Goal: Submit feedback/report problem: Submit feedback/report problem

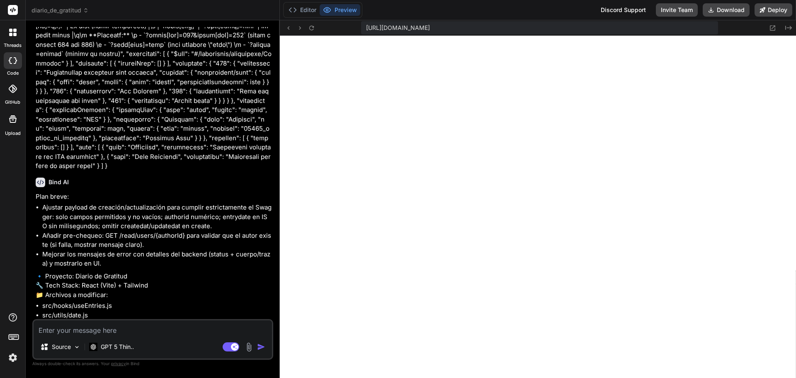
scroll to position [11405, 0]
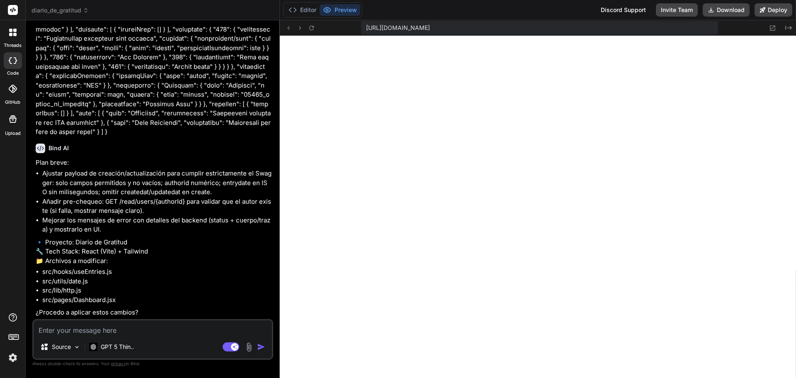
click at [115, 327] on textarea at bounding box center [153, 327] width 239 height 15
type textarea "d"
type textarea "x"
type textarea "da"
type textarea "x"
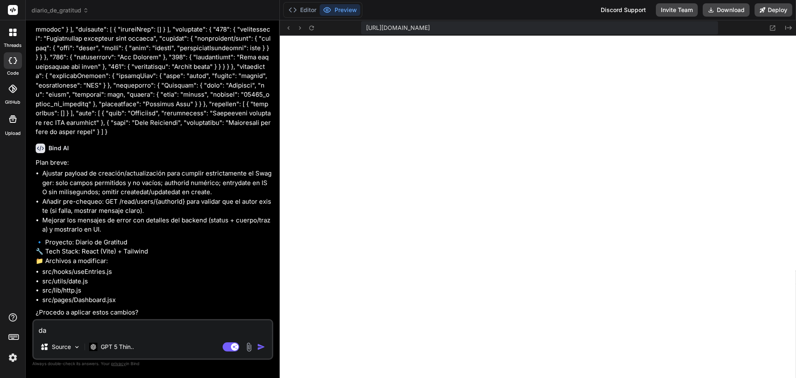
type textarea "dal"
type textarea "x"
type textarea "dale"
type textarea "x"
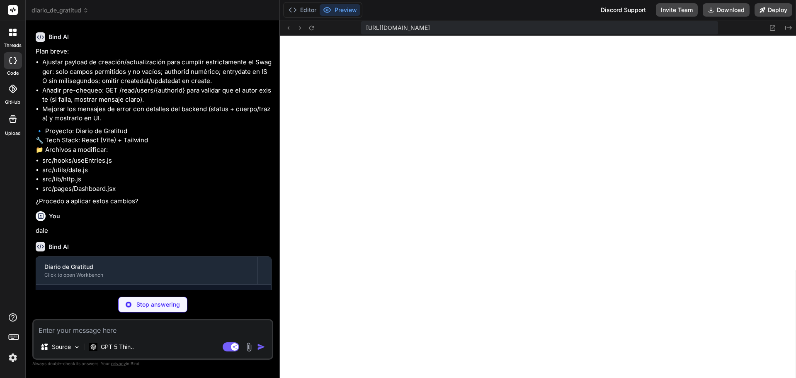
scroll to position [11537, 0]
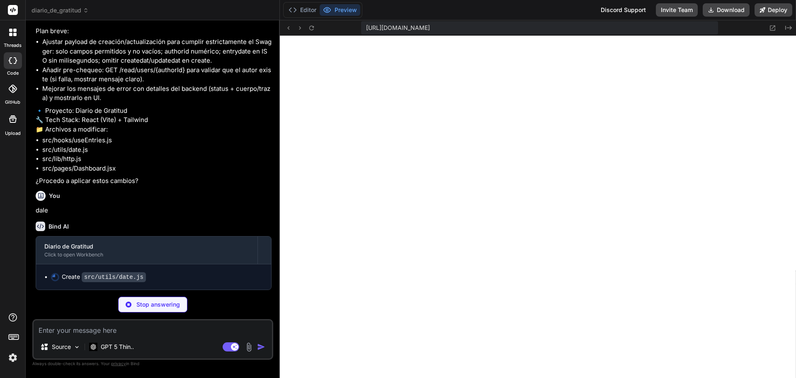
type textarea "x"
type textarea "const idx = iso.indexOf('.') return idx > 0 ? iso.slice(0, idx) + 'Z' : iso } c…"
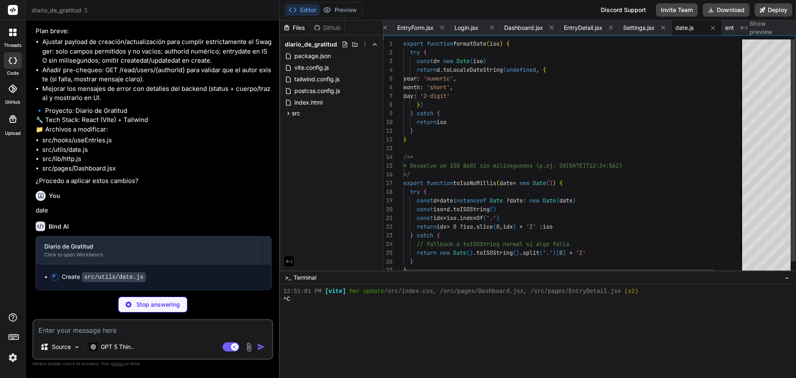
scroll to position [946, 0]
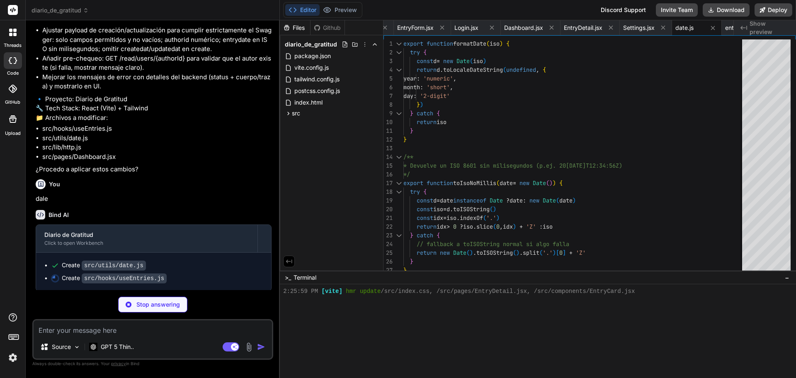
type textarea "x"
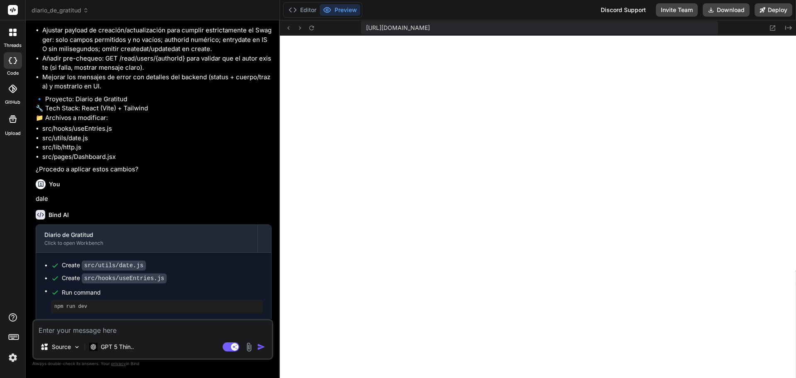
type textarea "x"
click at [79, 11] on span "diario_de_gratitud" at bounding box center [60, 10] width 57 height 8
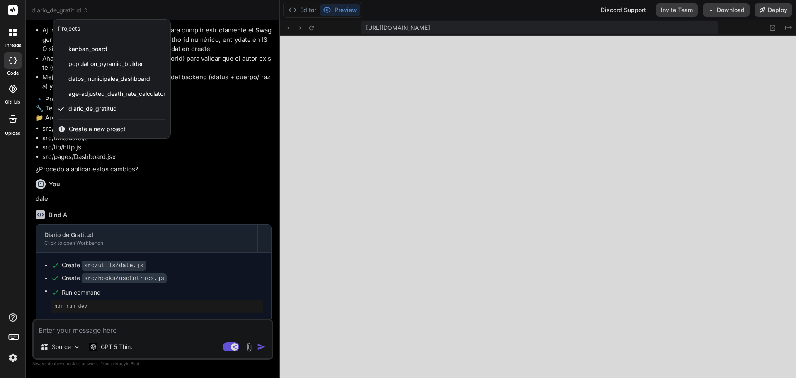
click at [110, 132] on span "Create a new project" at bounding box center [97, 129] width 57 height 8
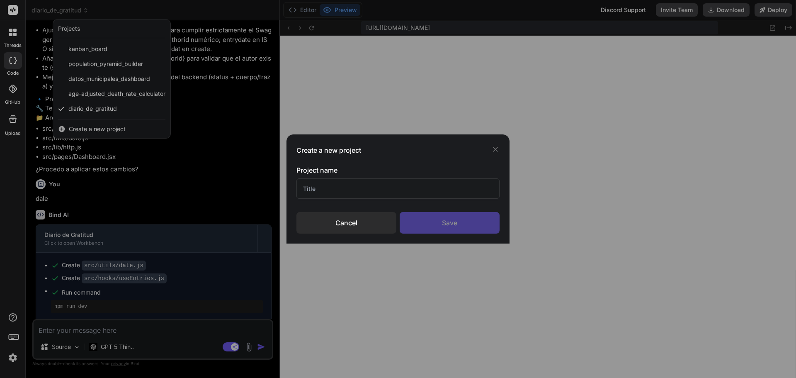
click at [354, 191] on input "text" at bounding box center [398, 188] width 203 height 20
type input "gratitud"
click at [454, 226] on div "Save" at bounding box center [450, 223] width 100 height 22
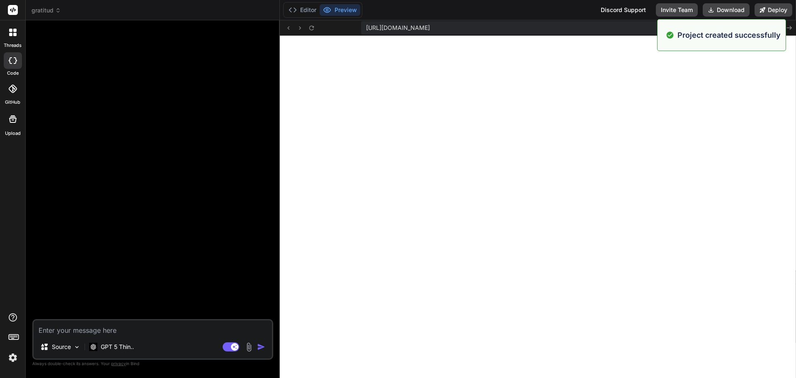
scroll to position [977, 0]
type textarea "x"
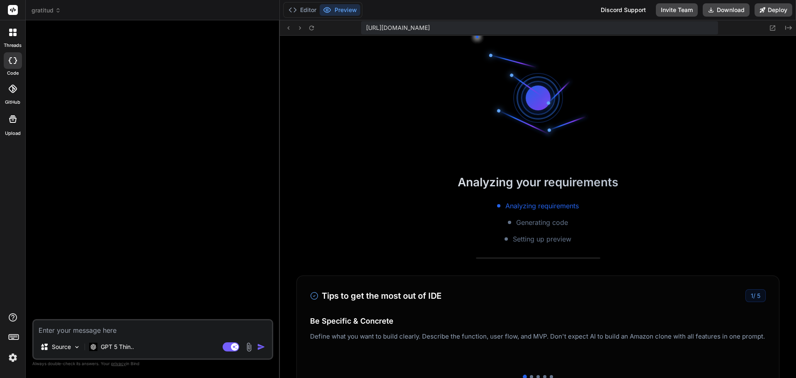
scroll to position [1222, 0]
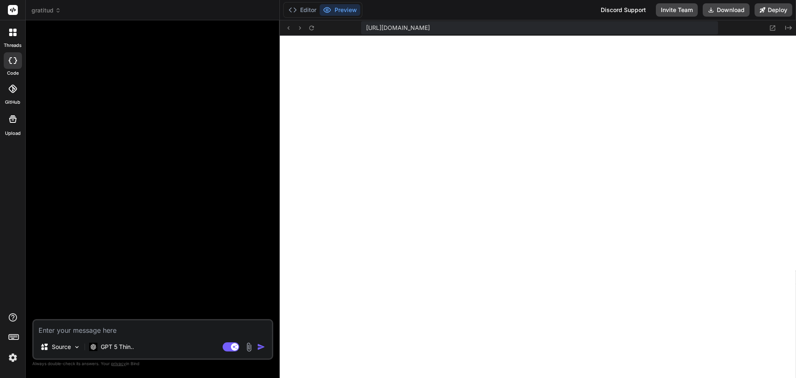
click at [138, 330] on textarea at bounding box center [153, 327] width 239 height 15
click at [89, 334] on textarea at bounding box center [153, 327] width 239 height 15
drag, startPoint x: 89, startPoint y: 332, endPoint x: 64, endPoint y: 334, distance: 25.4
click at [64, 334] on textarea at bounding box center [153, 327] width 239 height 15
click at [70, 330] on textarea at bounding box center [153, 327] width 239 height 15
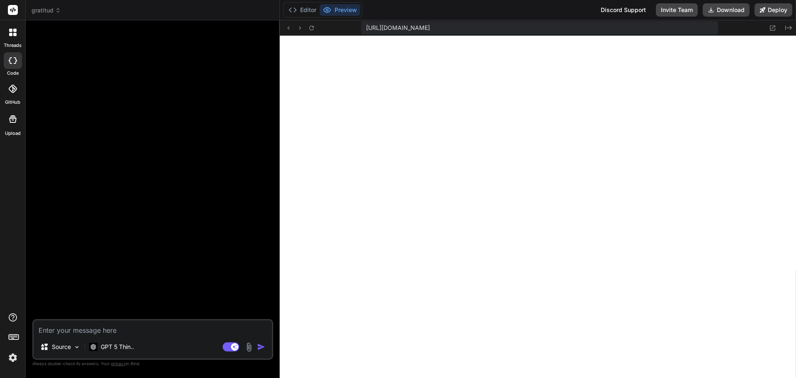
type textarea "N"
type textarea "x"
type textarea "Ne"
type textarea "x"
type textarea "Nec"
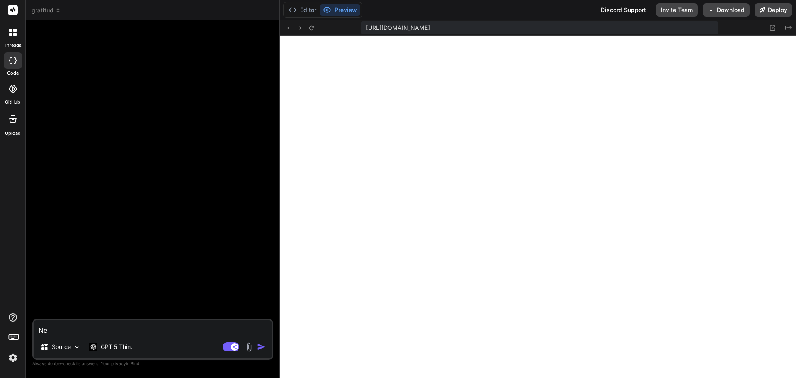
type textarea "x"
type textarea "Nece"
type textarea "x"
type textarea "Neces"
type textarea "x"
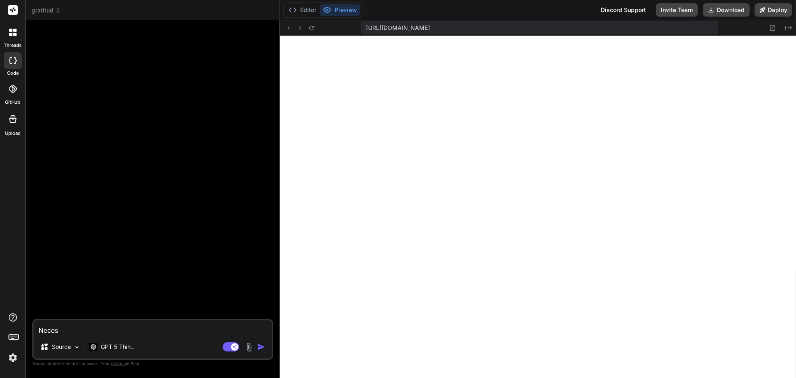
type textarea "Necesi"
type textarea "x"
type textarea "Necesit"
type textarea "x"
type textarea "Necesito"
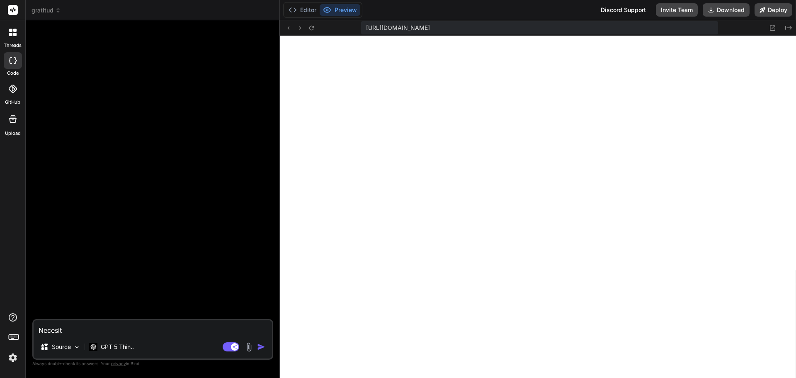
type textarea "x"
type textarea "Necesito"
type textarea "x"
type textarea "Necesito u"
type textarea "x"
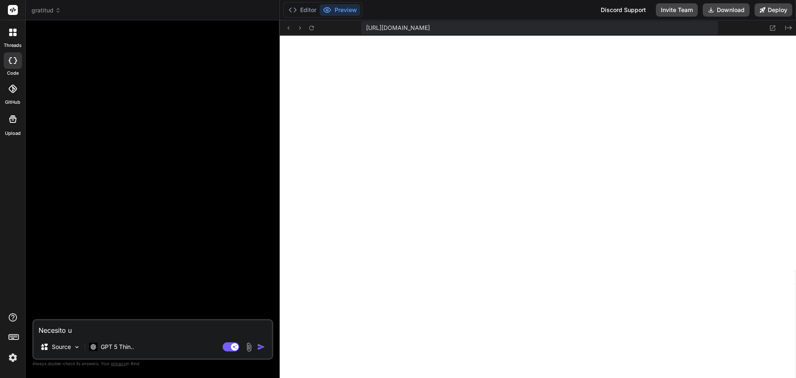
type textarea "Necesito un"
type textarea "x"
type textarea "Necesito una"
type textarea "x"
type textarea "Necesito una"
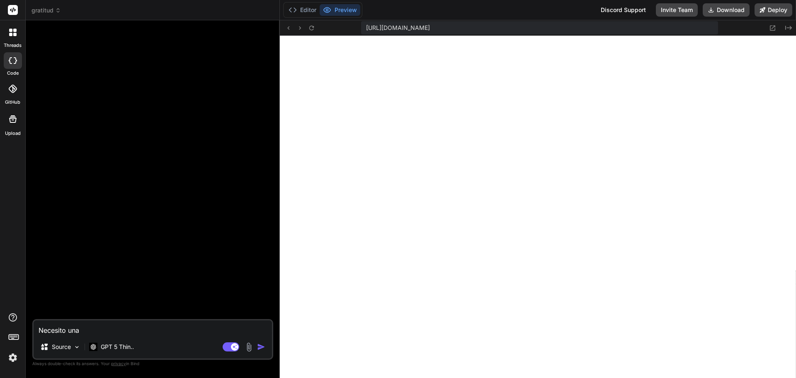
type textarea "x"
type textarea "Necesito una a"
type textarea "x"
type textarea "Necesito una ap"
type textarea "x"
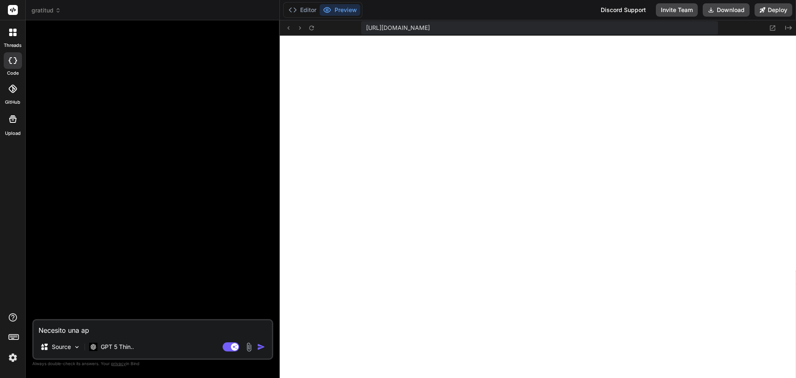
type textarea "Necesito una apl"
type textarea "x"
type textarea "Necesito una apli"
type textarea "x"
type textarea "Necesito una aplic"
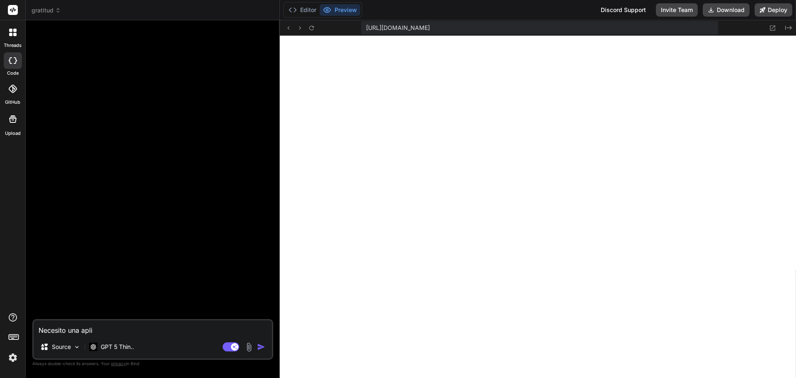
type textarea "x"
type textarea "Necesito una aplica"
type textarea "x"
type textarea "Necesito una aplicac"
type textarea "x"
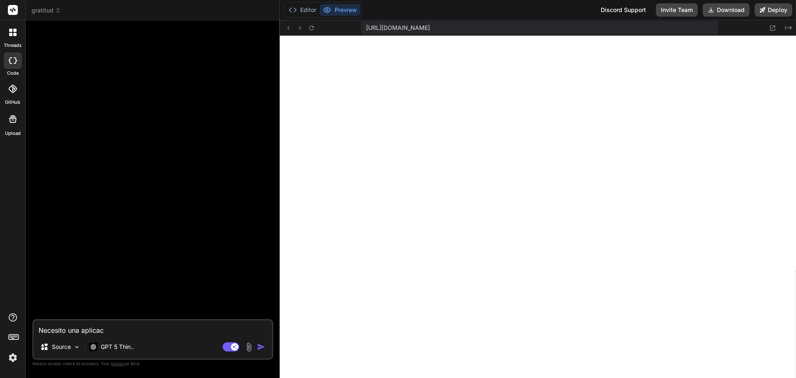
type textarea "Necesito una aplicaci"
type textarea "x"
type textarea "Necesito una aplicacio"
type textarea "x"
type textarea "Necesito una aplicacion"
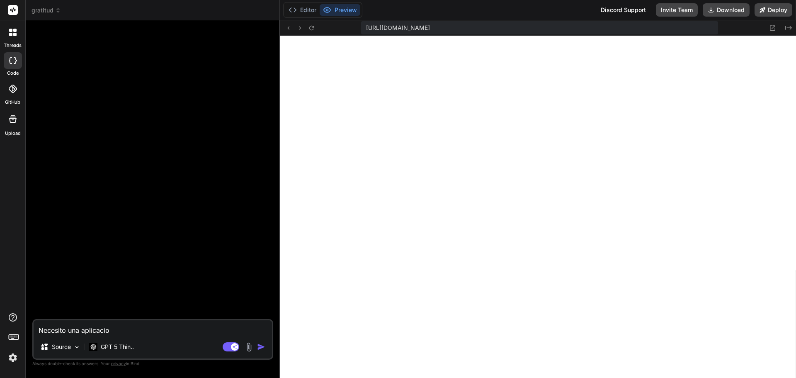
type textarea "x"
type textarea "Necesito una aplicacion"
type textarea "x"
type textarea "Necesito una aplicacion c"
type textarea "x"
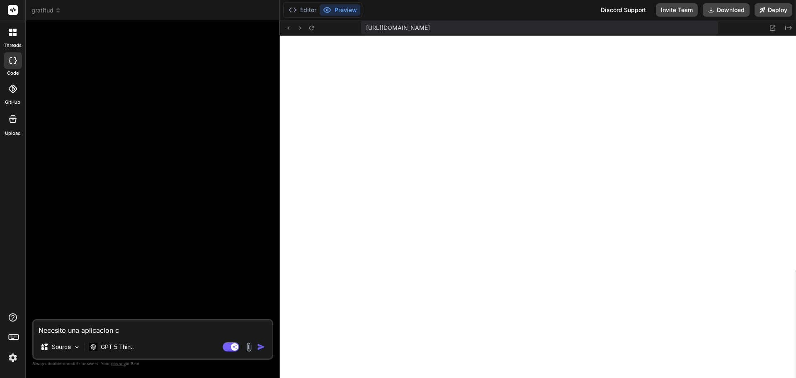
type textarea "Necesito una aplicacion co"
type textarea "x"
type textarea "Necesito una aplicacion con"
type textarea "x"
type textarea "Necesito una aplicacion con"
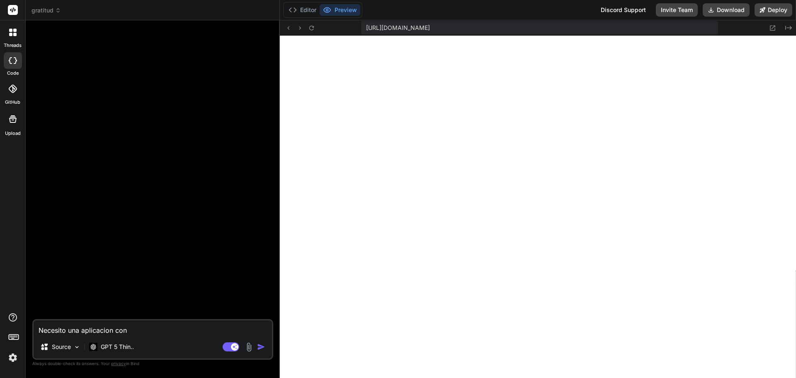
type textarea "x"
type textarea "Necesito una aplicacion con l"
type textarea "x"
type textarea "Necesito una aplicacion con lo"
type textarea "x"
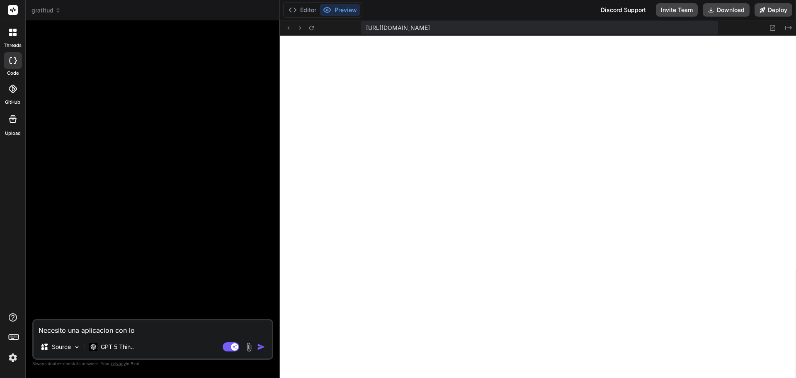
type textarea "Necesito una aplicacion con lo"
type textarea "x"
type textarea "Necesito una aplicacion con lo s"
type textarea "x"
type textarea "Necesito una aplicacion con lo si"
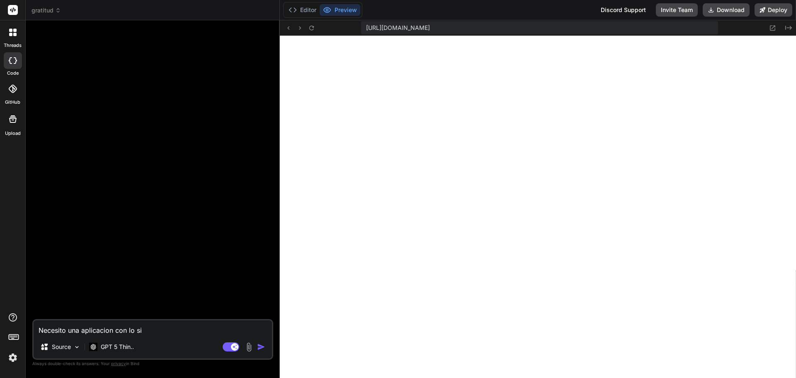
type textarea "x"
type textarea "Necesito una aplicacion con lo sig"
type textarea "x"
type textarea "Necesito una aplicacion con lo sigu"
type textarea "x"
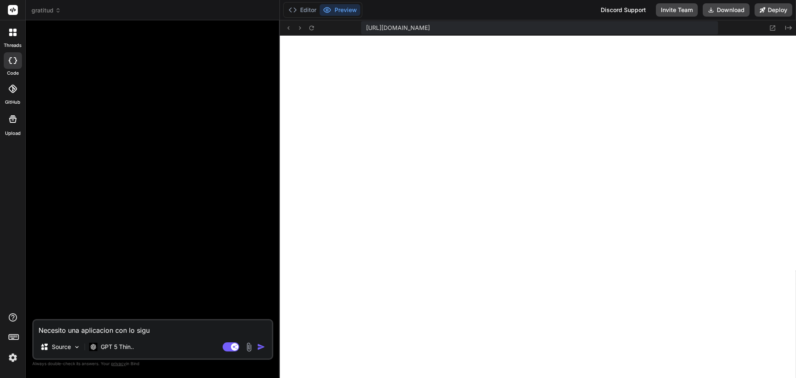
type textarea "Necesito una aplicacion con lo sigui"
type textarea "x"
type textarea "Necesito una aplicacion con lo siguie"
type textarea "x"
type textarea "Necesito una aplicacion con lo siguien"
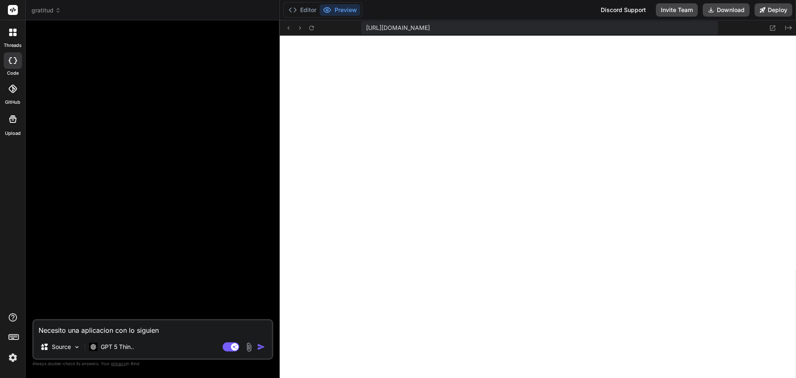
type textarea "x"
type textarea "Necesito una aplicacion con lo siguient"
type textarea "x"
type textarea "Necesito una aplicacion con lo siguiente"
type textarea "x"
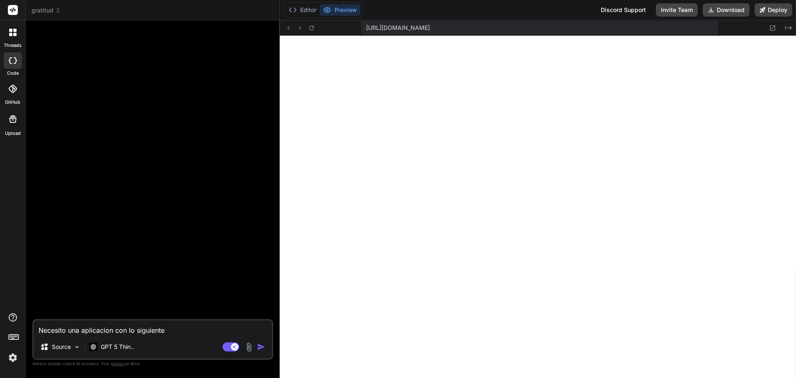
type textarea "Necesito una aplicacion con lo siguiente:"
type textarea "x"
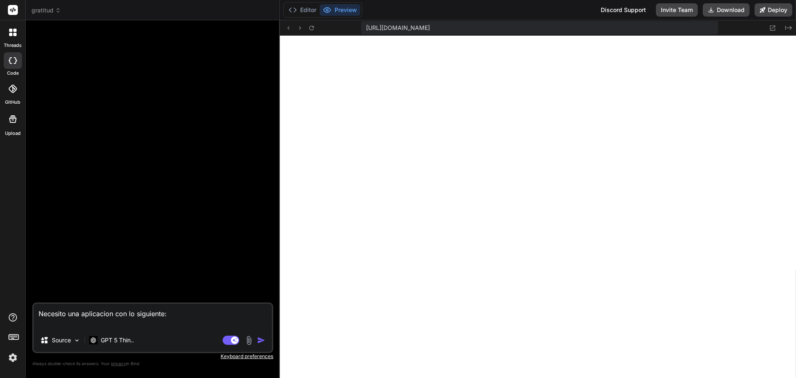
paste textarea "Lore ips dolorsitam con adipisci el Seddoe te Incididu Utlabor et do magn aliqu…"
type textarea "Loremips dol sitametcon adi el seddoeius: Temp inc utlaboreet dol magnaali en A…"
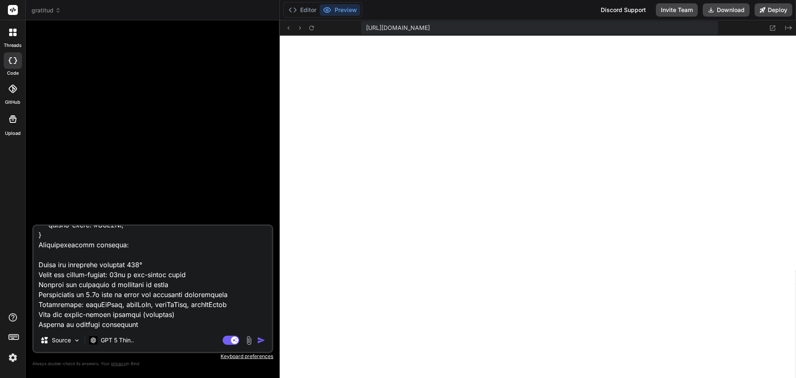
type textarea "x"
click at [110, 322] on textarea at bounding box center [153, 277] width 239 height 103
paste textarea "RESPONSIVE DESIGN: Breakpoint en 768px Grid [MEDICAL_DATA] a 1 columna en móvil…"
type textarea "Loremips dol sitametcon adi el seddoeius: Temp inc utlaboreet dol magnaali en A…"
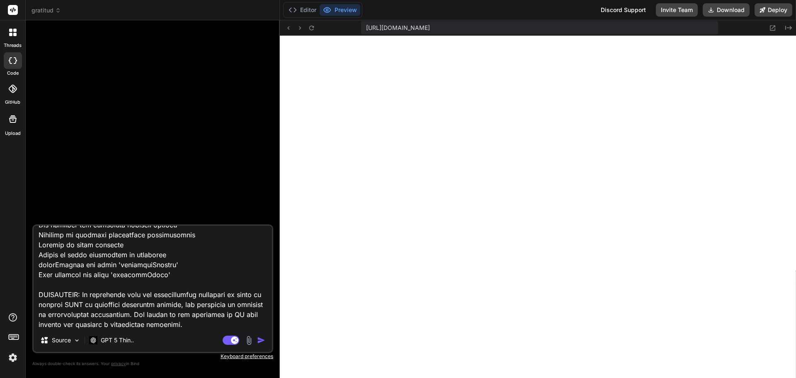
scroll to position [1624, 0]
type textarea "x"
type textarea "Loremips dol sitametcon adi el seddoeius: Temp inc utlaboreet dol magnaali en A…"
click at [133, 324] on textarea at bounding box center [153, 277] width 239 height 103
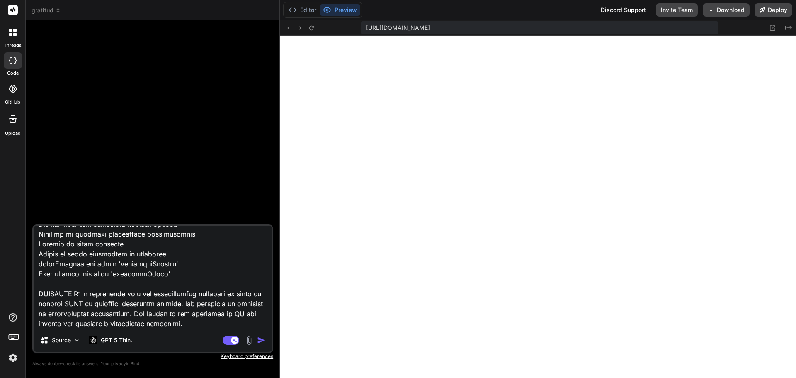
type textarea "x"
type textarea "Loremips dol sitametcon adi el seddoeius: Temp inc utlaboreet dol magnaali en A…"
type textarea "x"
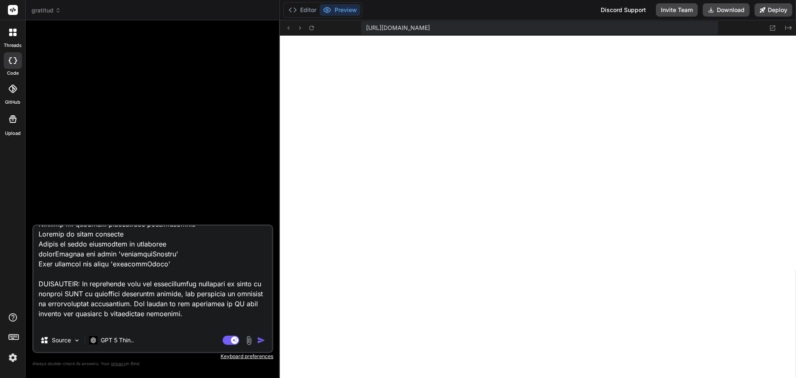
scroll to position [1644, 0]
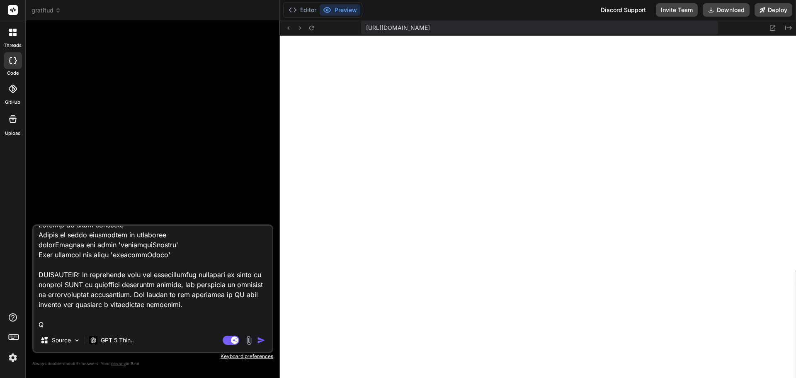
type textarea "Loremips dol sitametcon adi el seddoeius: Temp inc utlaboreet dol magnaali en A…"
type textarea "x"
type textarea "Loremips dol sitametcon adi el seddoeius: Temp inc utlaboreet dol magnaali en A…"
type textarea "x"
type textarea "Loremips dol sitametcon adi el seddoeius: Temp inc utlaboreet dol magnaali en A…"
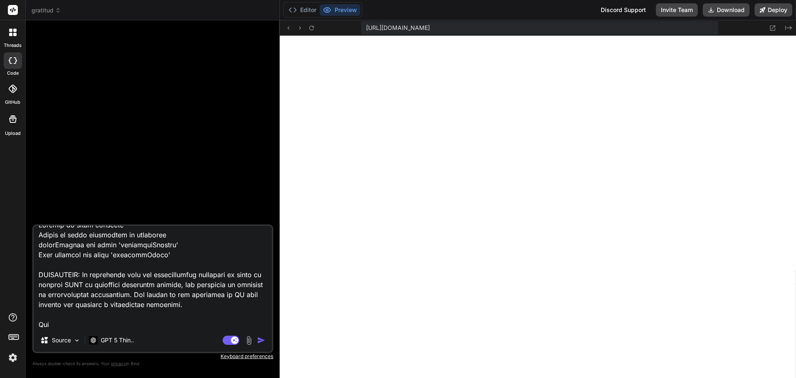
type textarea "x"
type textarea "Loremips dol sitametcon adi el seddoeius: Temp inc utlaboreet dol magnaali en A…"
type textarea "x"
type textarea "Loremips dol sitametcon adi el seddoeius: Temp inc utlaboreet dol magnaali en A…"
type textarea "x"
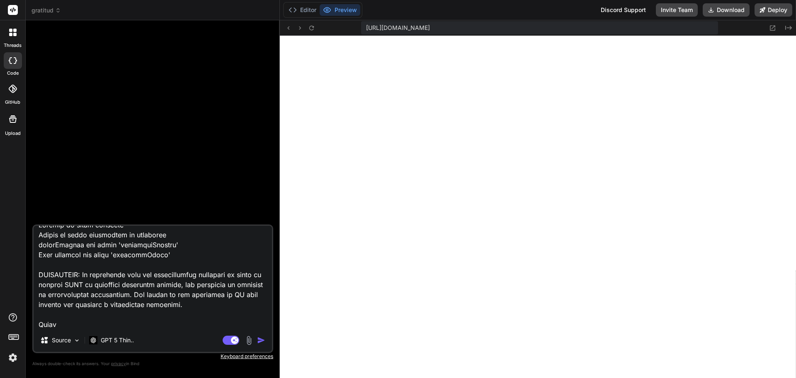
type textarea "Loremips dol sitametcon adi el seddoeius: Temp inc utlaboreet dol magnaali en A…"
type textarea "x"
type textarea "Loremips dol sitametcon adi el seddoeius: Temp inc utlaboreet dol magnaali en A…"
type textarea "x"
type textarea "Loremips dol sitametcon adi el seddoeius: Temp inc utlaboreet dol magnaali en A…"
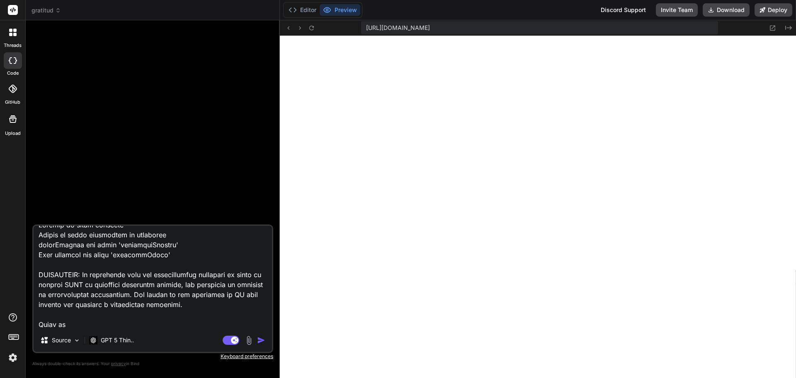
type textarea "x"
type textarea "Loremips dol sitametcon adi el seddoeius: Temp inc utlaboreet dol magnaali en A…"
type textarea "x"
type textarea "Loremips dol sitametcon adi el seddoeius: Temp inc utlaboreet dol magnaali en A…"
type textarea "x"
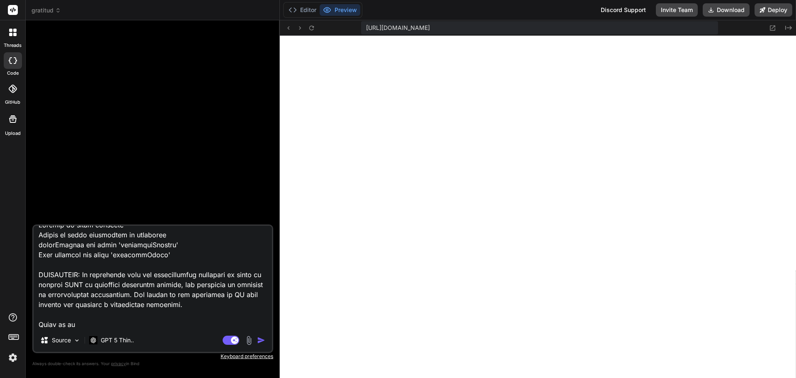
type textarea "Loremips dol sitametcon adi el seddoeius: Temp inc utlaboreet dol magnaali en A…"
type textarea "x"
type textarea "Loremips dol sitametcon adi el seddoeius: Temp inc utlaboreet dol magnaali en A…"
type textarea "x"
type textarea "Loremips dol sitametcon adi el seddoeius: Temp inc utlaboreet dol magnaali en A…"
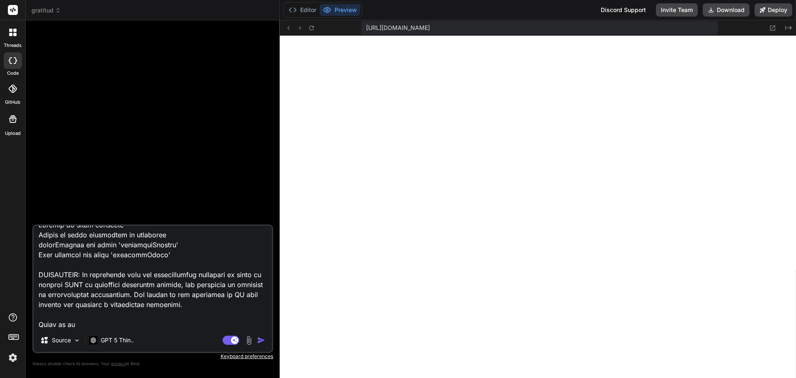
type textarea "x"
type textarea "Loremips dol sitametcon adi el seddoeius: Temp inc utlaboreet dol magnaali en A…"
type textarea "x"
type textarea "Loremips dol sitametcon adi el seddoeius: Temp inc utlaboreet dol magnaali en A…"
type textarea "x"
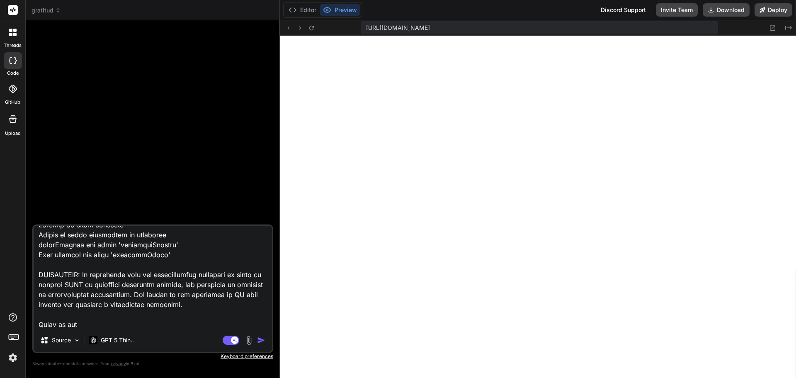
type textarea "Loremips dol sitametcon adi el seddoeius: Temp inc utlaboreet dol magnaali en A…"
type textarea "x"
type textarea "Loremips dol sitametcon adi el seddoeius: Temp inc utlaboreet dol magnaali en A…"
type textarea "x"
type textarea "Loremips dol sitametcon adi el seddoeius: Temp inc utlaboreet dol magnaali en A…"
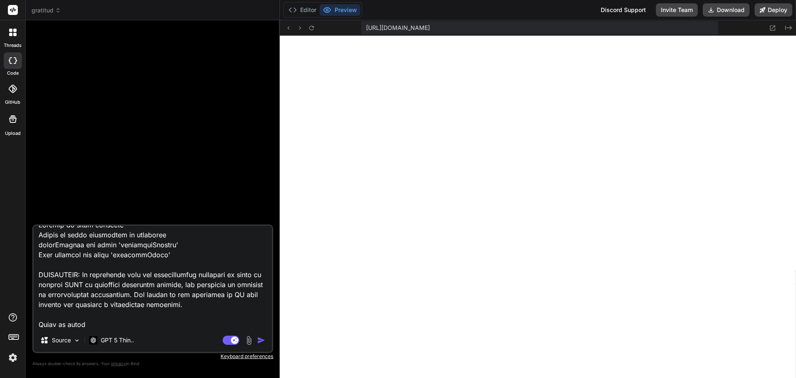
type textarea "x"
type textarea "Loremips dol sitametcon adi el seddoeius: Temp inc utlaboreet dol magnaali en A…"
type textarea "x"
type textarea "Loremips dol sitametcon adi el seddoeius: Temp inc utlaboreet dol magnaali en A…"
type textarea "x"
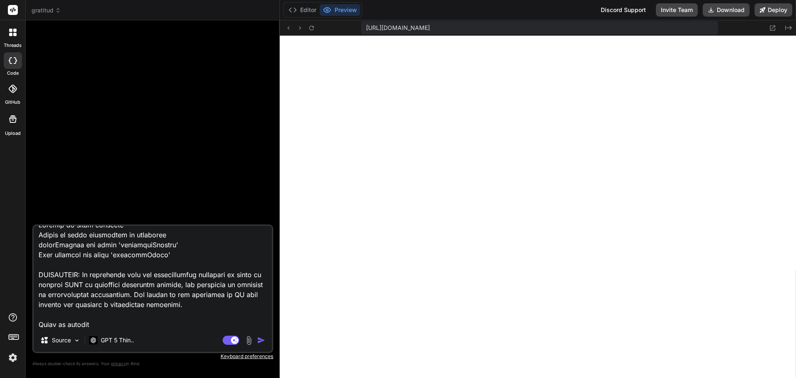
type textarea "Loremips dol sitametcon adi el seddoeius: Temp inc utlaboreet dol magnaali en A…"
type textarea "x"
type textarea "Loremips dol sitametcon adi el seddoeius: Temp inc utlaboreet dol magnaali en A…"
type textarea "x"
type textarea "Loremips dol sitametcon adi el seddoeius: Temp inc utlaboreet dol magnaali en A…"
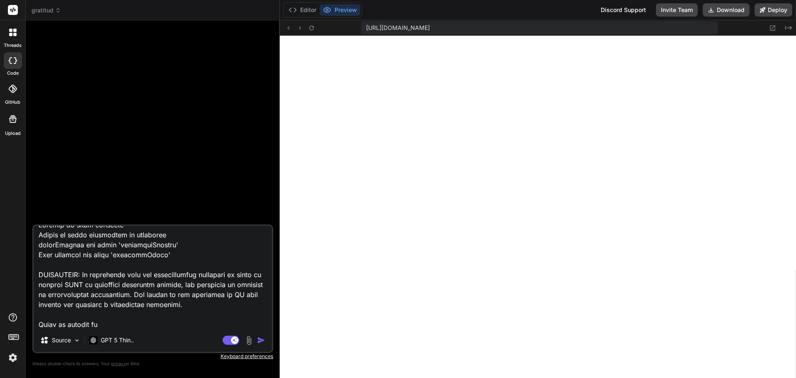
type textarea "x"
type textarea "Loremips dol sitametcon adi el seddoeius: Temp inc utlaboreet dol magnaali en A…"
type textarea "x"
type textarea "Loremips dol sitametcon adi el seddoeius: Temp inc utlaboreet dol magnaali en A…"
type textarea "x"
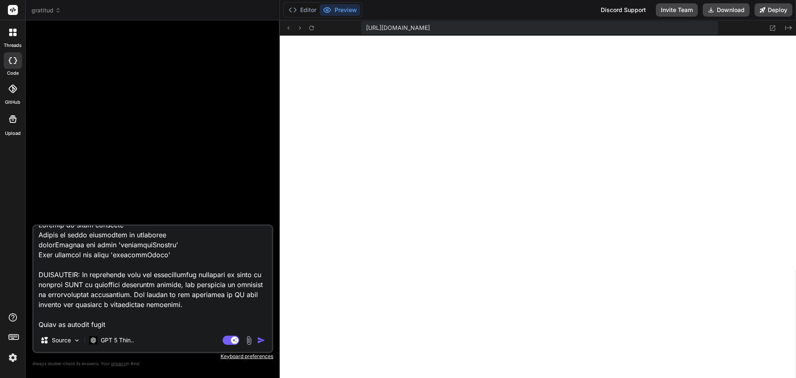
type textarea "Loremips dol sitametcon adi el seddoeius: Temp inc utlaboreet dol magnaali en A…"
type textarea "x"
type textarea "Loremips dol sitametcon adi el seddoeius: Temp inc utlaboreet dol magnaali en A…"
type textarea "x"
type textarea "Loremips dol sitametcon adi el seddoeius: Temp inc utlaboreet dol magnaali en A…"
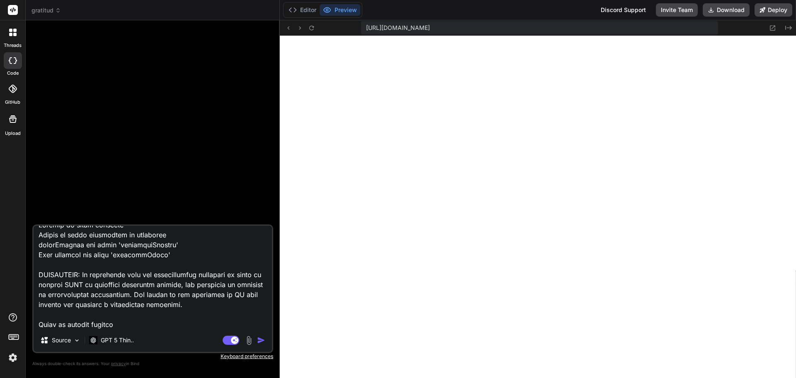
type textarea "x"
type textarea "Loremips dol sitametcon adi el seddoeius: Temp inc utlaboreet dol magnaali en A…"
type textarea "x"
type textarea "Loremips dol sitametcon adi el seddoeius: Temp inc utlaboreet dol magnaali en A…"
type textarea "x"
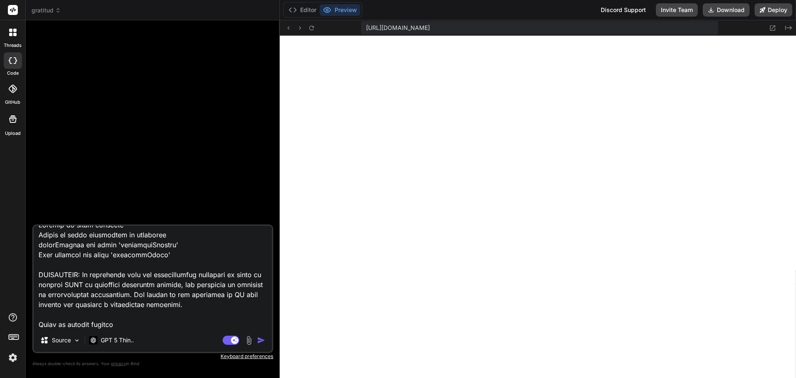
type textarea "Loremips dol sitametcon adi el seddoeius: Temp inc utlaboreet dol magnaali en A…"
type textarea "x"
type textarea "Loremips dol sitametcon adi el seddoeius: Temp inc utlaboreet dol magnaali en A…"
type textarea "x"
type textarea "Loremips dol sitametcon adi el seddoeius: Temp inc utlaboreet dol magnaali en A…"
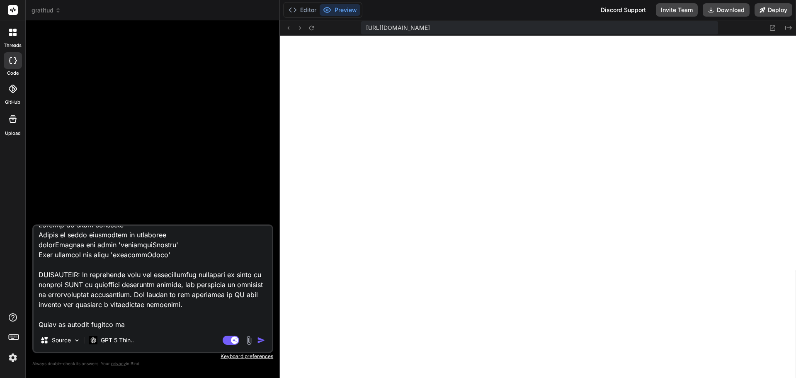
type textarea "x"
type textarea "Loremips dol sitametcon adi el seddoeius: Temp inc utlaboreet dol magnaali en A…"
type textarea "x"
type textarea "Loremips dol sitametcon adi el seddoeius: Temp inc utlaboreet dol magnaali en A…"
type textarea "x"
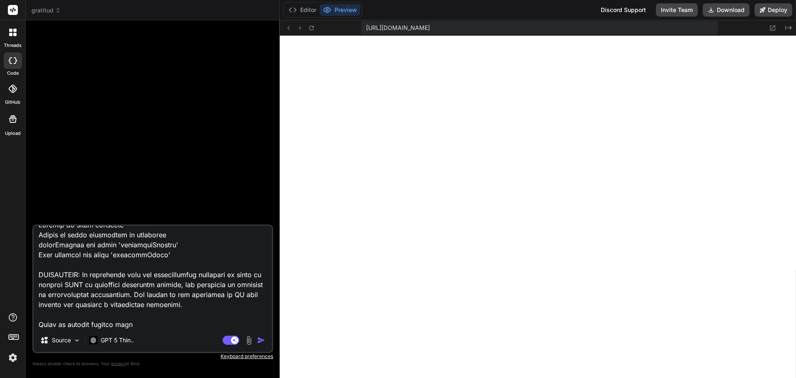
type textarea "Loremips dol sitametcon adi el seddoeius: Temp inc utlaboreet dol magnaali en A…"
type textarea "x"
type textarea "Loremips dol sitametcon adi el seddoeius: Temp inc utlaboreet dol magnaali en A…"
type textarea "x"
type textarea "Loremips dol sitametcon adi el seddoeius: Temp inc utlaboreet dol magnaali en A…"
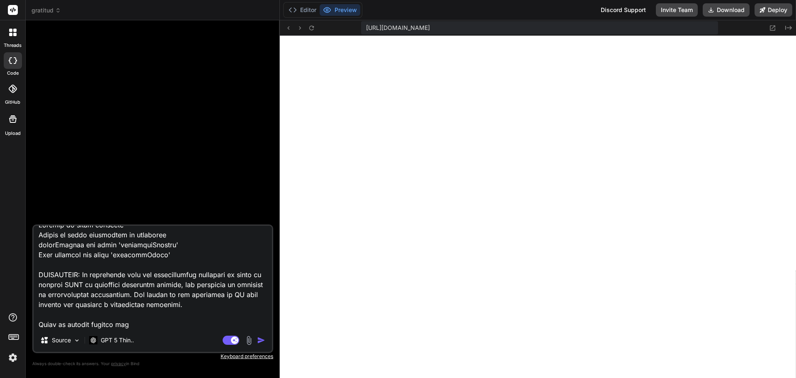
type textarea "x"
type textarea "Loremips dol sitametcon adi el seddoeius: Temp inc utlaboreet dol magnaali en A…"
type textarea "x"
type textarea "Loremips dol sitametcon adi el seddoeius: Temp inc utlaboreet dol magnaali en A…"
type textarea "x"
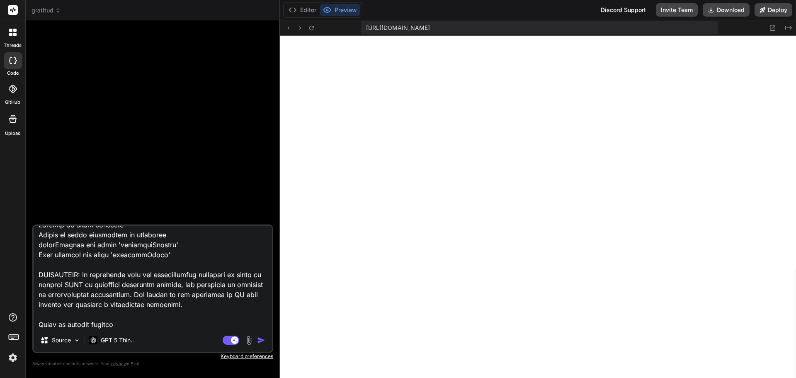
type textarea "Loremips dol sitametcon adi el seddoeius: Temp inc utlaboreet dol magnaali en A…"
type textarea "x"
type textarea "Loremips dol sitametcon adi el seddoeius: Temp inc utlaboreet dol magnaali en A…"
type textarea "x"
type textarea "Loremips dol sitametcon adi el seddoeius: Temp inc utlaboreet dol magnaali en A…"
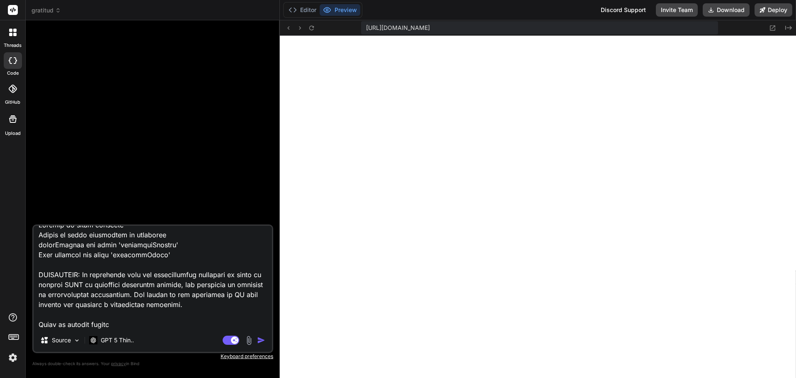
type textarea "x"
type textarea "Loremips dol sitametcon adi el seddoeius: Temp inc utlaboreet dol magnaali en A…"
type textarea "x"
type textarea "Loremips dol sitametcon adi el seddoeius: Temp inc utlaboreet dol magnaali en A…"
type textarea "x"
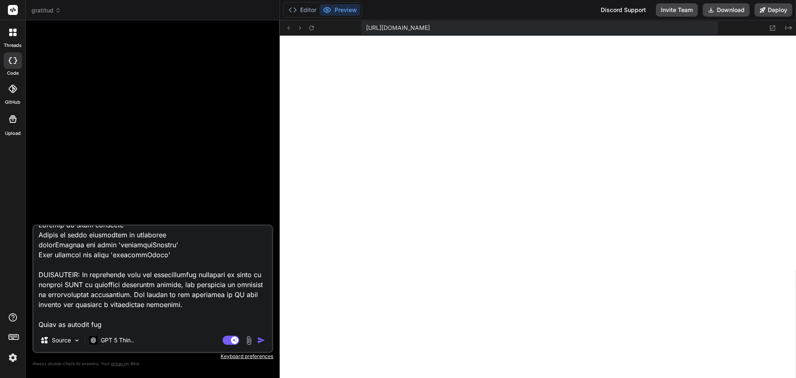
type textarea "Loremips dol sitametcon adi el seddoeius: Temp inc utlaboreet dol magnaali en A…"
type textarea "x"
type textarea "Loremips dol sitametcon adi el seddoeius: Temp inc utlaboreet dol magnaali en A…"
type textarea "x"
click at [225, 322] on textarea at bounding box center [153, 277] width 239 height 103
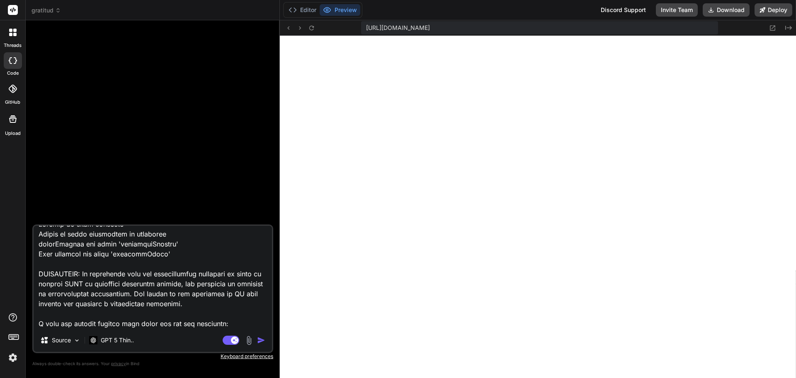
scroll to position [1654, 0]
paste textarea "{ "openapi": "3.0.0", "info": { "title": "API documentation for 53555_diario_de…"
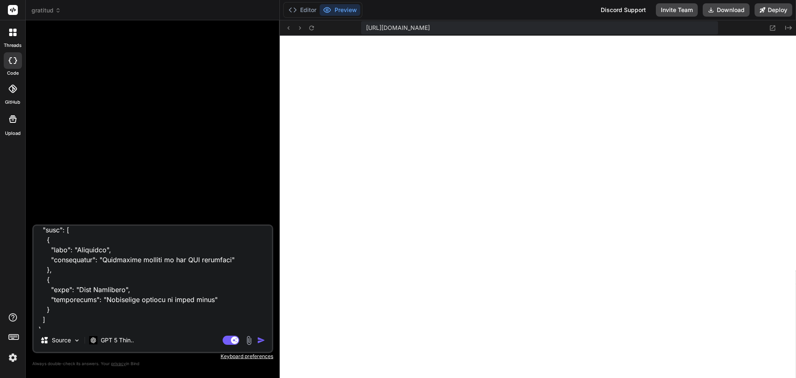
scroll to position [12287, 0]
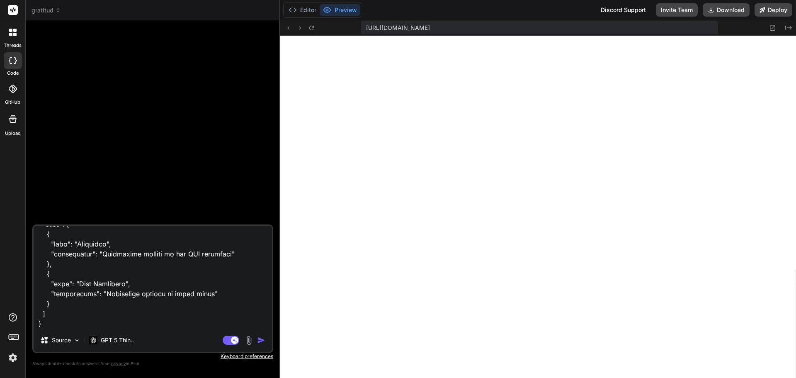
click at [95, 321] on textarea at bounding box center [153, 277] width 239 height 103
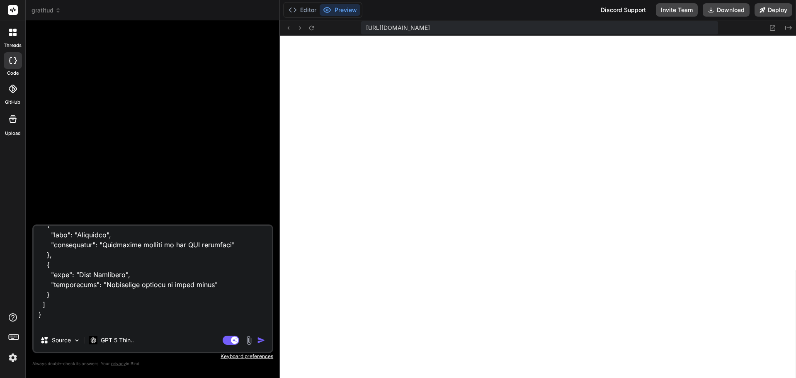
paste textarea "8ab4cd6887e5f9b5bfc6c63a8151a514a02f16c273e89cfc3edc5b66dcd1"
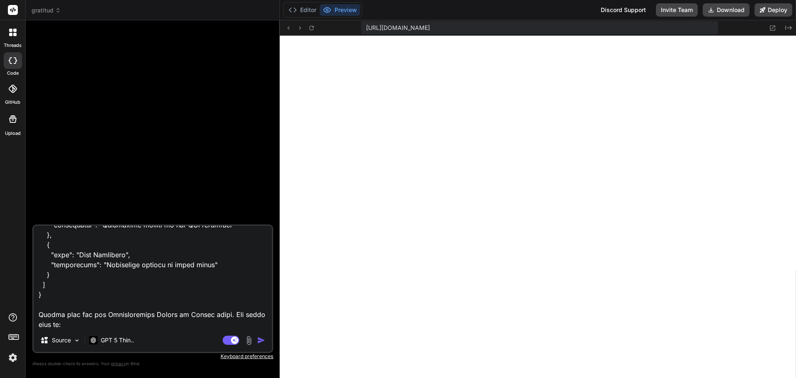
click at [39, 314] on textarea at bounding box center [153, 277] width 239 height 103
click at [66, 321] on textarea at bounding box center [153, 277] width 239 height 103
click at [118, 343] on p "GPT 5 Thin.." at bounding box center [117, 340] width 33 height 8
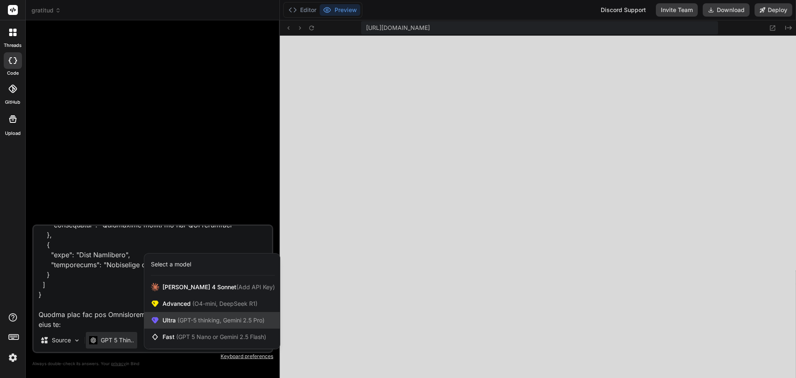
click at [200, 323] on span "(GPT-5 thinking, Gemini 2.5 Pro)" at bounding box center [220, 320] width 89 height 7
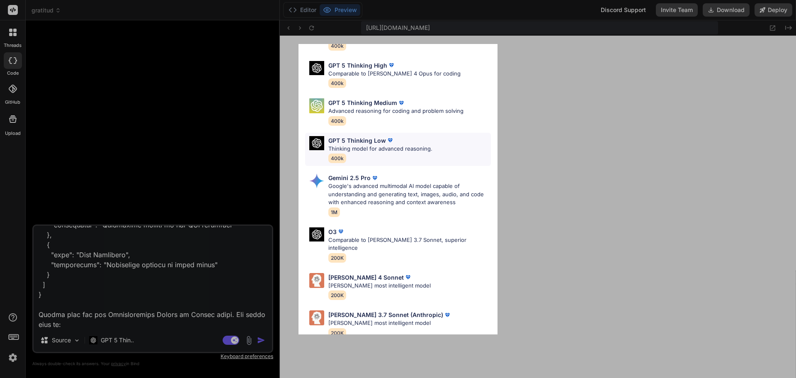
scroll to position [67, 0]
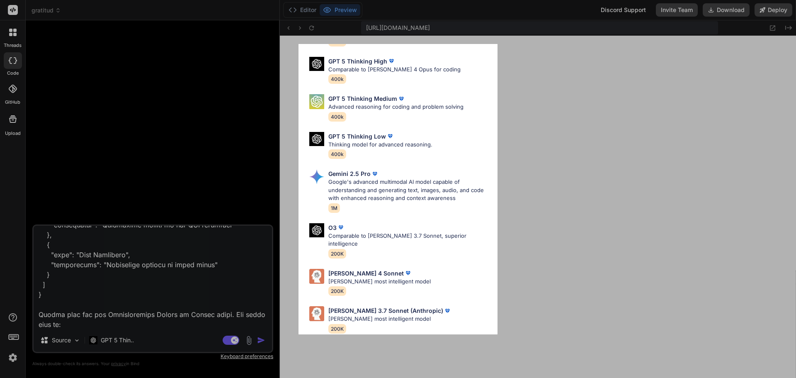
click at [124, 338] on div "Ultra Models GPT 5 OpenAI's best AI model, matches [PERSON_NAME] 4 Sonnet in In…" at bounding box center [398, 189] width 796 height 378
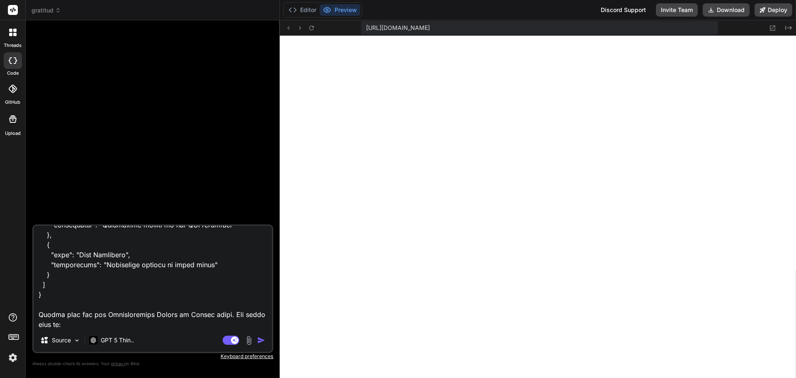
click at [124, 338] on p "GPT 5 Thin.." at bounding box center [117, 340] width 33 height 8
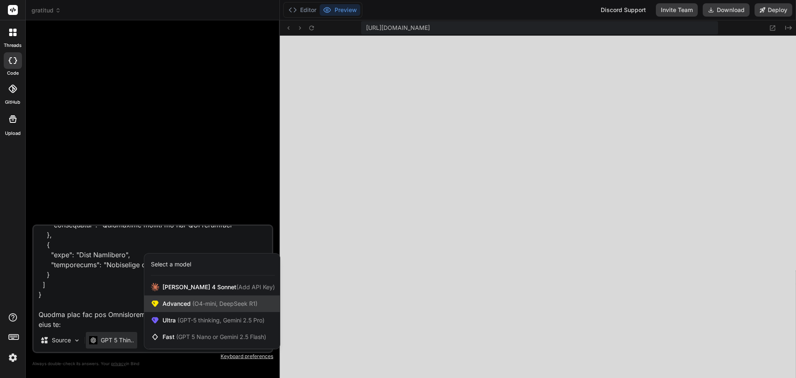
click at [193, 302] on span "(O4-mini, DeepSeek R1)" at bounding box center [224, 303] width 67 height 7
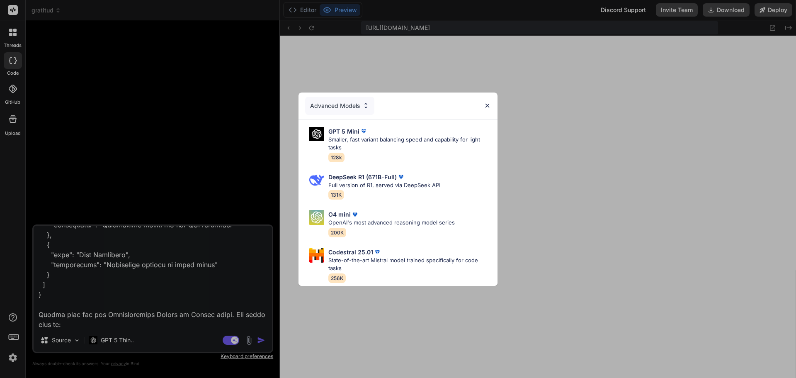
click at [131, 336] on div "Advanced Models GPT 5 Mini Smaller, fast variant balancing speed and capability…" at bounding box center [398, 189] width 796 height 378
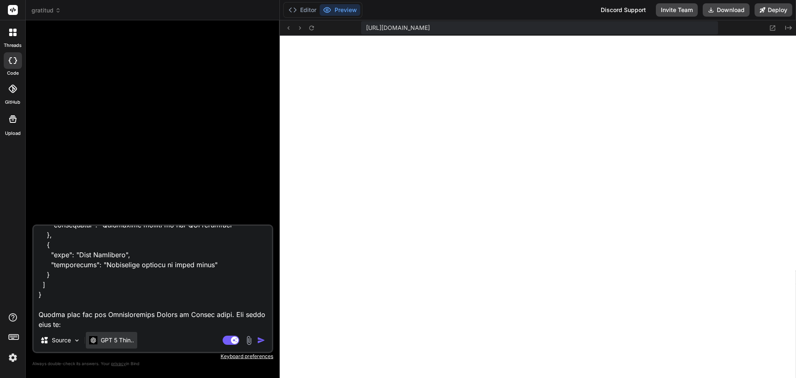
click at [132, 337] on p "GPT 5 Thin.." at bounding box center [117, 340] width 33 height 8
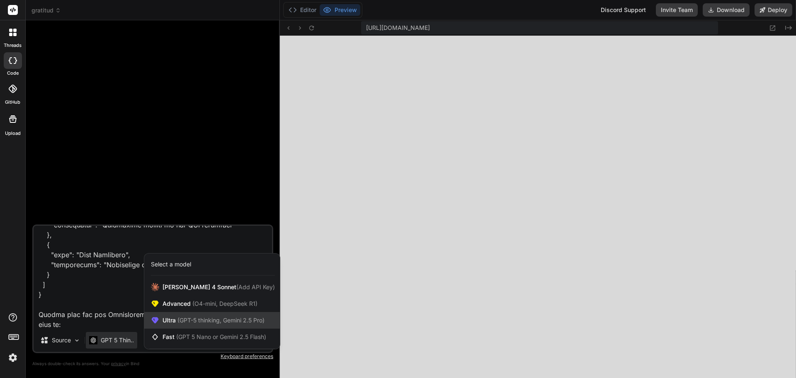
click at [190, 316] on span "Ultra (GPT-5 thinking, Gemini 2.5 Pro)" at bounding box center [214, 320] width 102 height 8
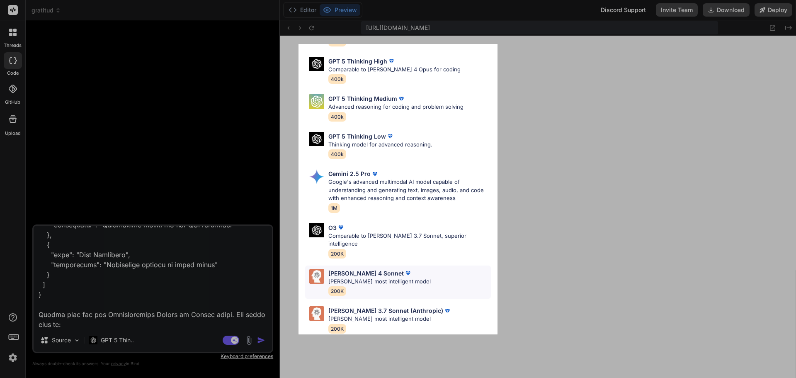
click at [382, 282] on div "[PERSON_NAME] 4 Sonnet [PERSON_NAME] most intelligent model 200K" at bounding box center [380, 282] width 102 height 27
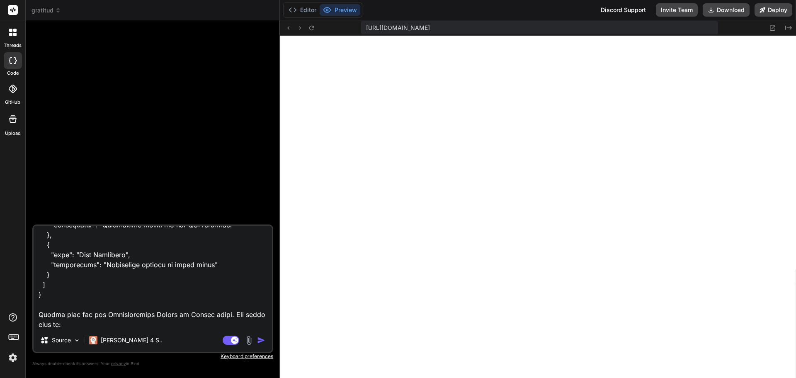
click at [259, 341] on img "button" at bounding box center [261, 340] width 8 height 8
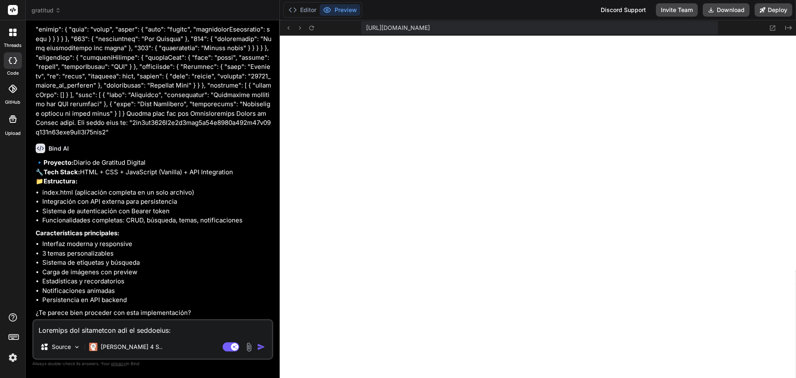
scroll to position [2270, 0]
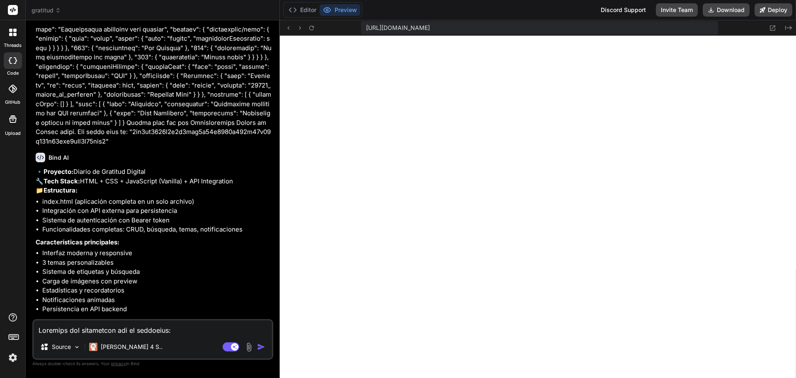
click at [102, 329] on textarea at bounding box center [153, 327] width 239 height 15
click at [260, 348] on img "button" at bounding box center [261, 347] width 8 height 8
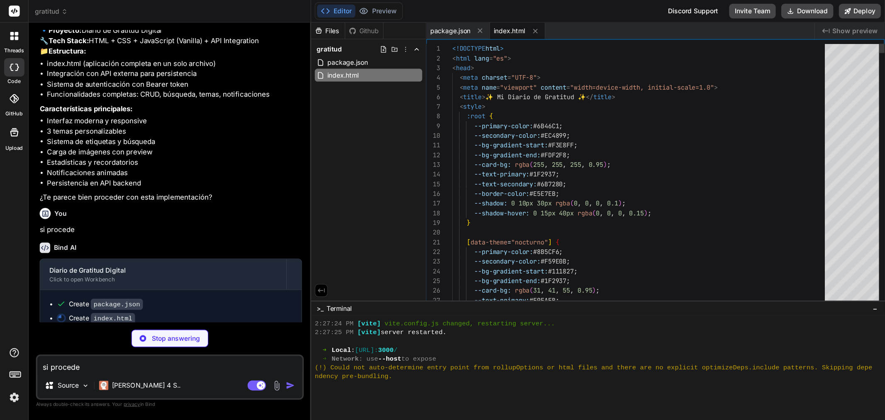
scroll to position [1285, 0]
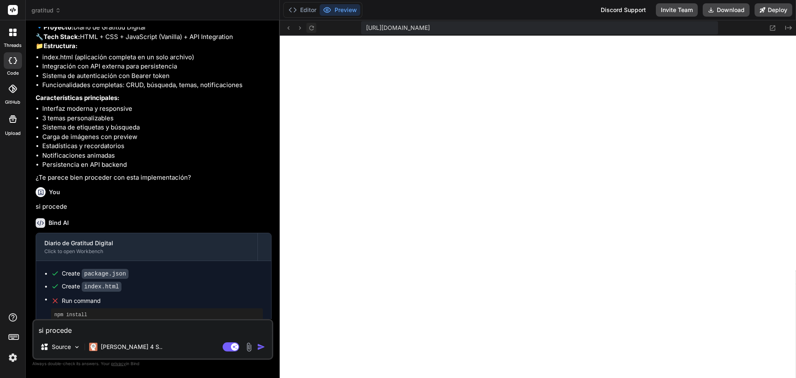
click at [315, 29] on icon at bounding box center [311, 27] width 7 height 7
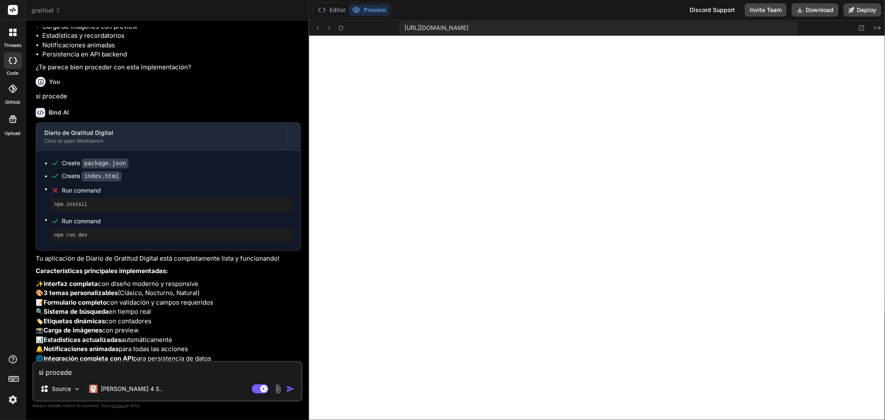
scroll to position [2296, 0]
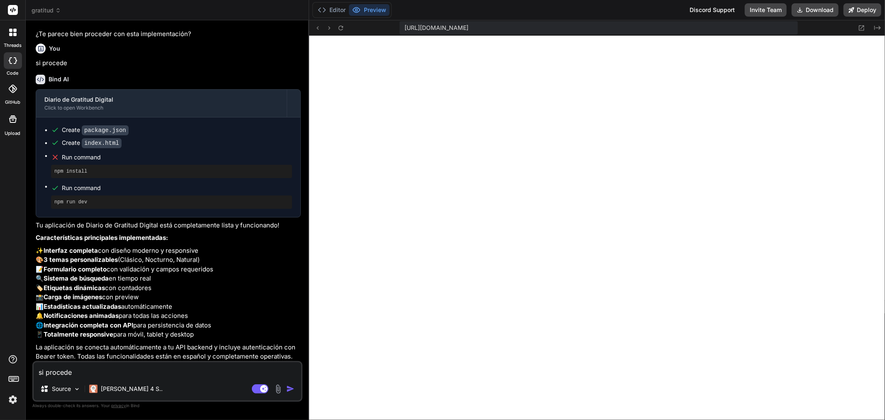
click at [121, 371] on textarea "si procede" at bounding box center [168, 369] width 268 height 15
click at [160, 372] on textarea "Me sale error al guardar la entrada" at bounding box center [168, 369] width 268 height 15
click at [288, 377] on img "button" at bounding box center [290, 389] width 8 height 8
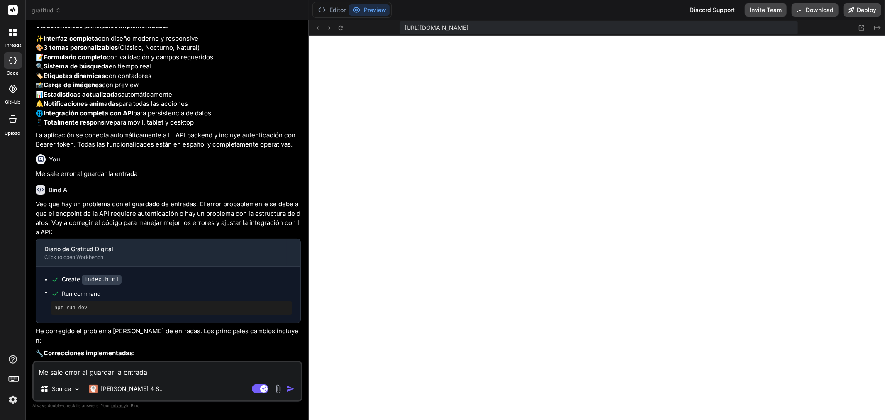
scroll to position [2647, 0]
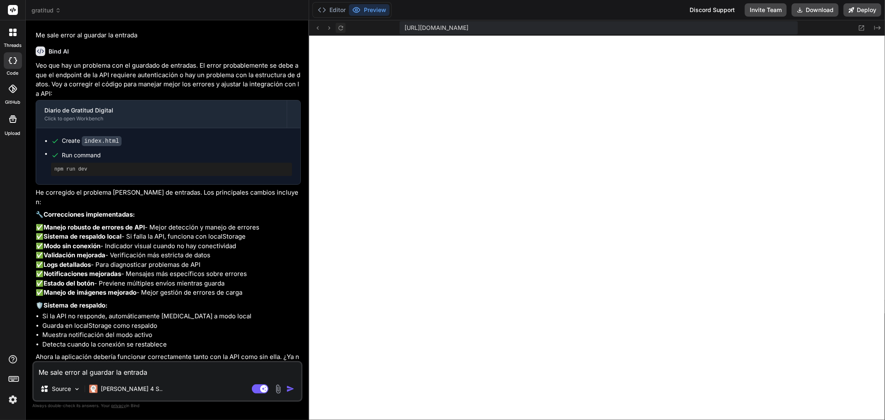
click at [342, 28] on icon at bounding box center [340, 27] width 7 height 7
click at [158, 373] on textarea "Me sale error al guardar la entrada" at bounding box center [168, 369] width 268 height 15
click at [143, 371] on textarea "Me sale error al guardar la entrada" at bounding box center [168, 369] width 268 height 15
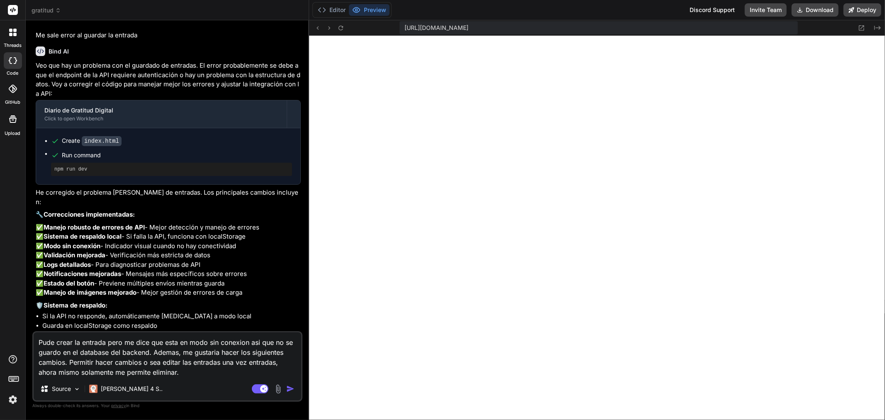
click at [192, 376] on textarea "Pude crear la entrada pero me dice que esta en modo sin conexion asi que no se …" at bounding box center [168, 354] width 268 height 45
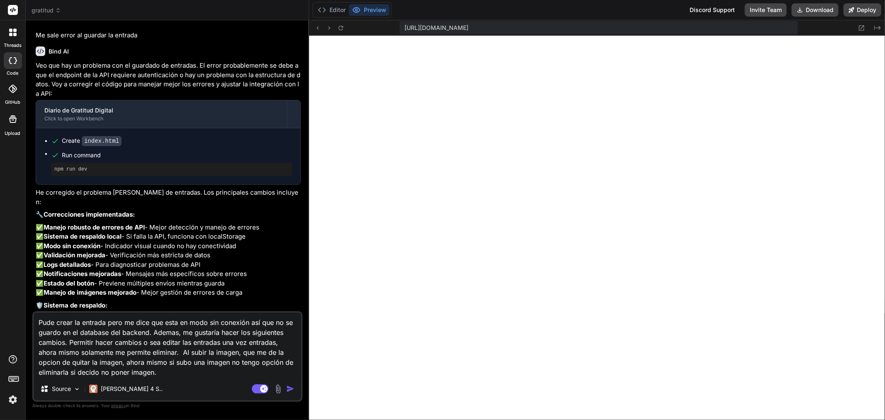
drag, startPoint x: 56, startPoint y: 368, endPoint x: 46, endPoint y: 364, distance: 10.2
click at [172, 377] on div "Pude crear la entrada pero me dice que esta en modo sin conexión así que no se …" at bounding box center [167, 356] width 270 height 90
click at [172, 375] on textarea "Pude crear la entrada pero me dice que esta en modo sin conexión así que no se …" at bounding box center [168, 344] width 268 height 65
click at [289, 377] on img "button" at bounding box center [290, 389] width 8 height 8
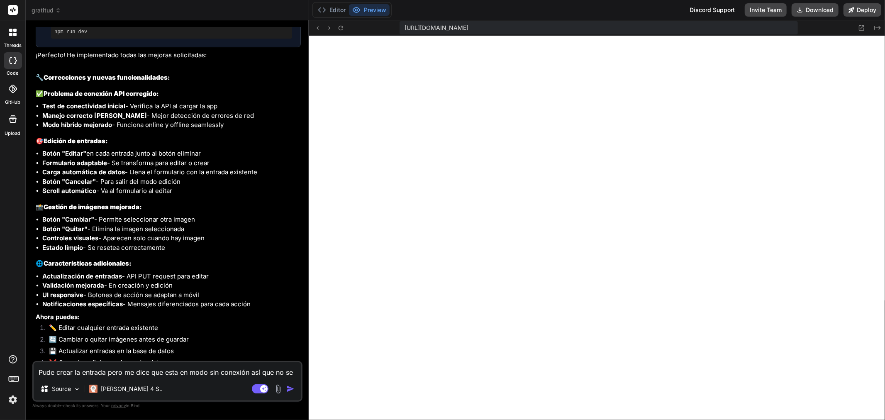
scroll to position [3184, 0]
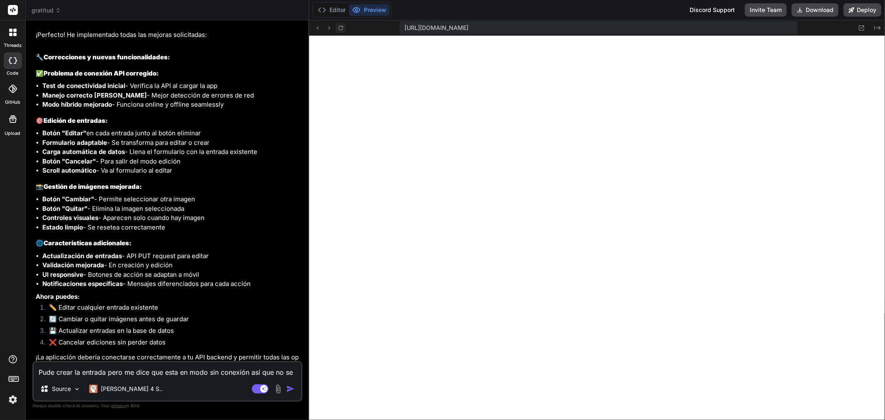
click at [343, 27] on icon at bounding box center [340, 27] width 5 height 5
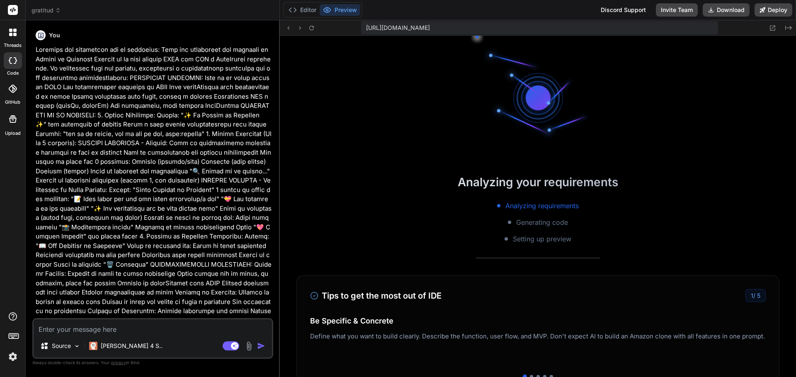
type textarea "x"
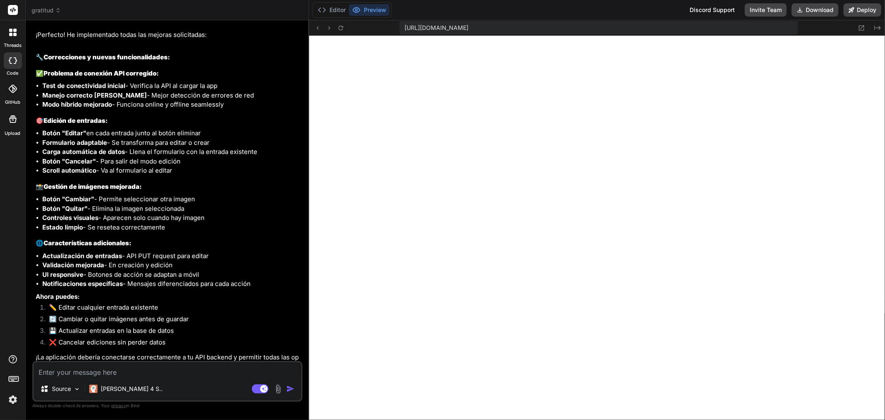
scroll to position [265, 0]
click at [149, 370] on textarea at bounding box center [168, 369] width 268 height 15
click at [140, 368] on textarea at bounding box center [168, 369] width 268 height 15
type textarea "T"
type textarea "x"
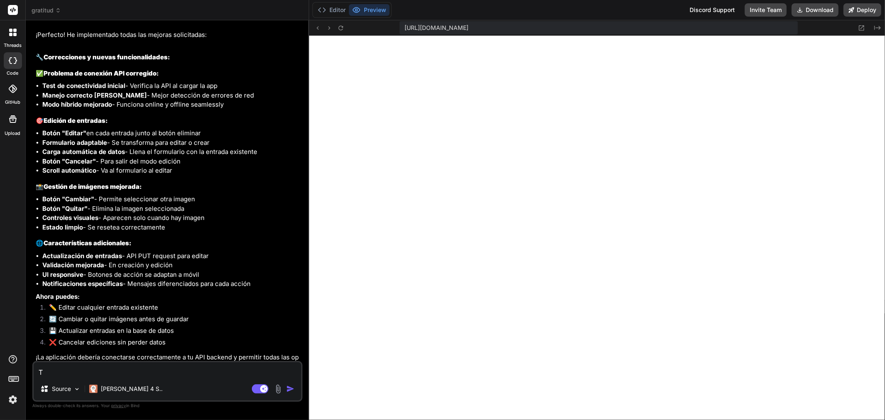
type textarea "To"
type textarea "x"
type textarea "Tod"
type textarea "x"
type textarea "Toda"
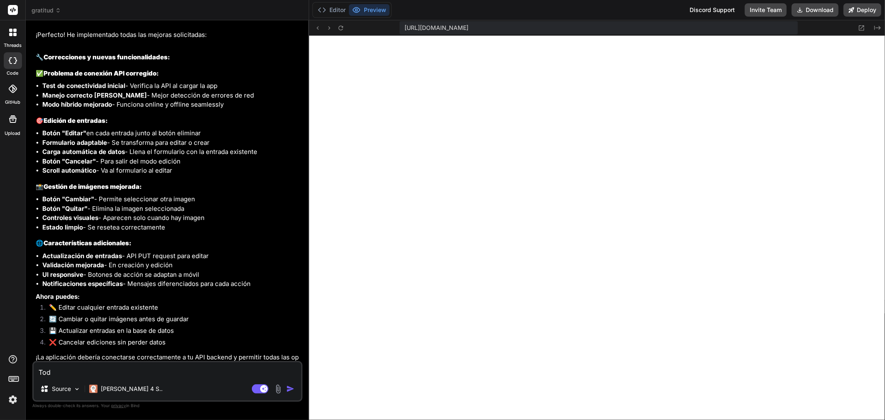
type textarea "x"
type textarea "Todan"
type textarea "x"
type textarea "Todani"
type textarea "x"
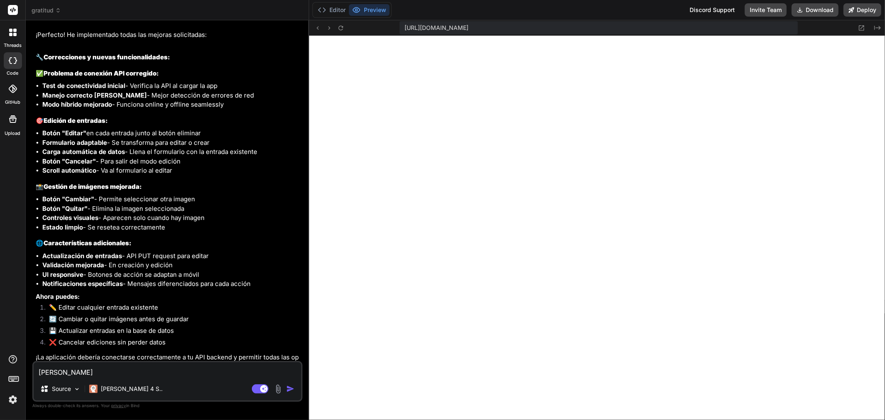
type textarea "Todania"
type textarea "x"
type textarea "Todania"
type textarea "x"
type textarea "Todania"
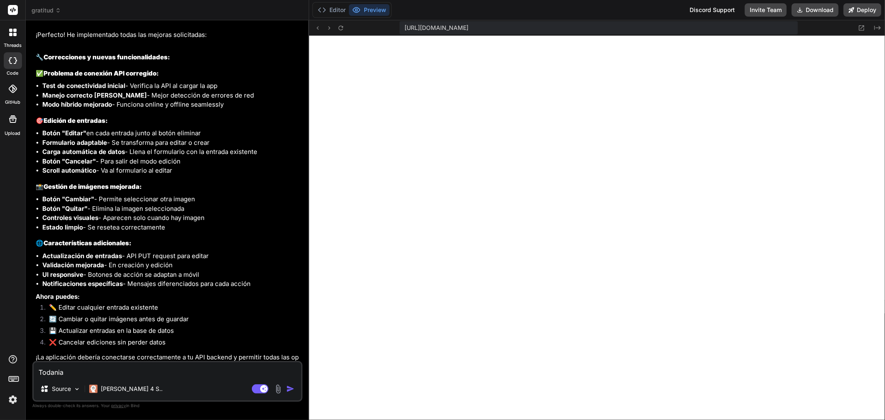
type textarea "x"
type textarea "Todani"
type textarea "x"
type textarea "Todan"
type textarea "x"
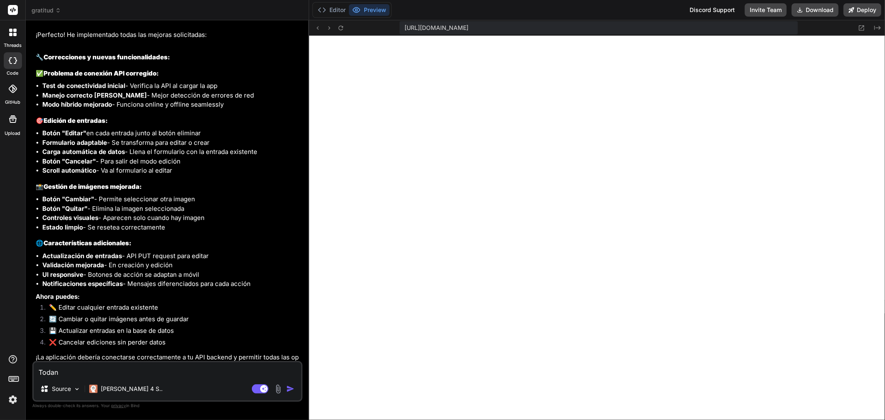
type textarea "Toda"
type textarea "x"
type textarea "Todav"
type textarea "x"
type textarea "Todavi"
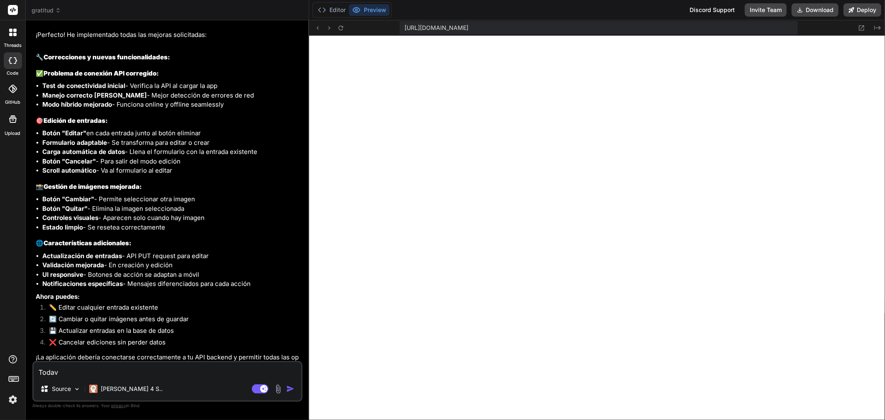
type textarea "x"
type textarea "Todavia"
type textarea "x"
type textarea "Todavia"
type textarea "x"
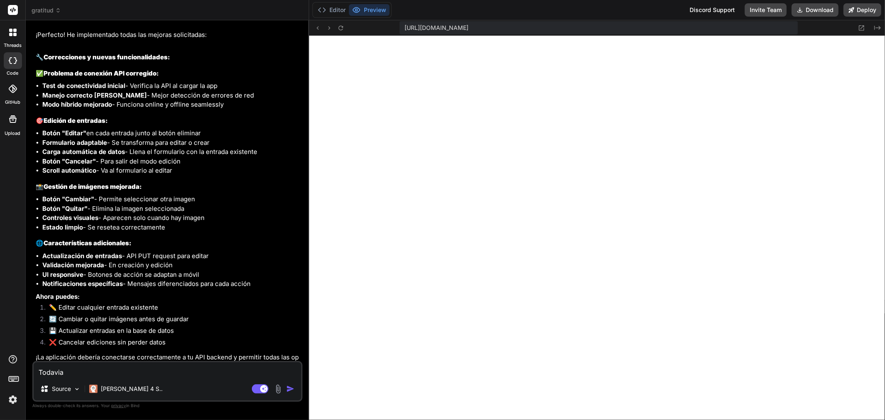
type textarea "Todavia s"
type textarea "x"
type textarea "Todavia sa"
type textarea "x"
type textarea "Todavia sal"
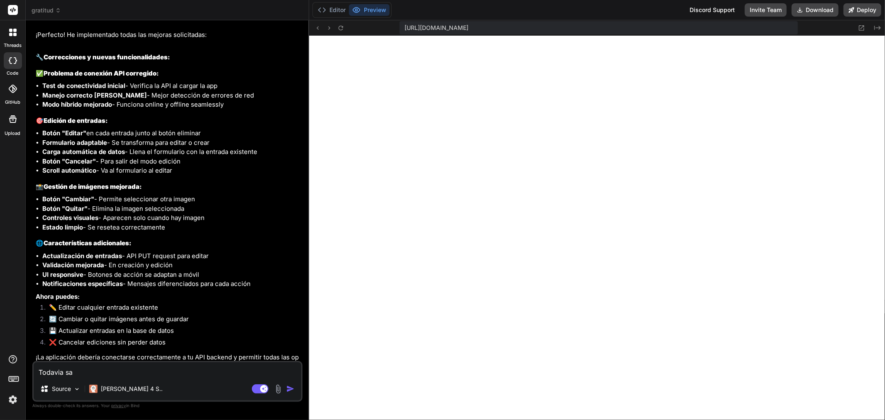
type textarea "x"
type textarea "Todavia sale"
type textarea "x"
type textarea "Todavia sale"
type textarea "x"
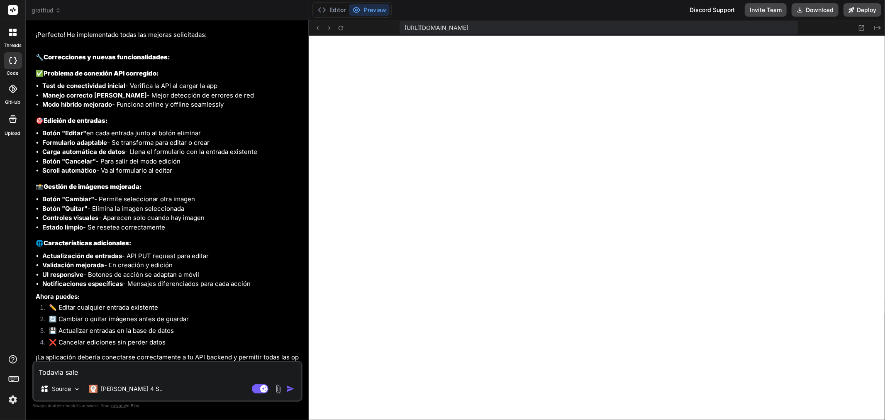
type textarea "Todavia sale"
type textarea "x"
type textarea "Todavia sale"
type textarea "x"
type textarea "Todavia sale ""
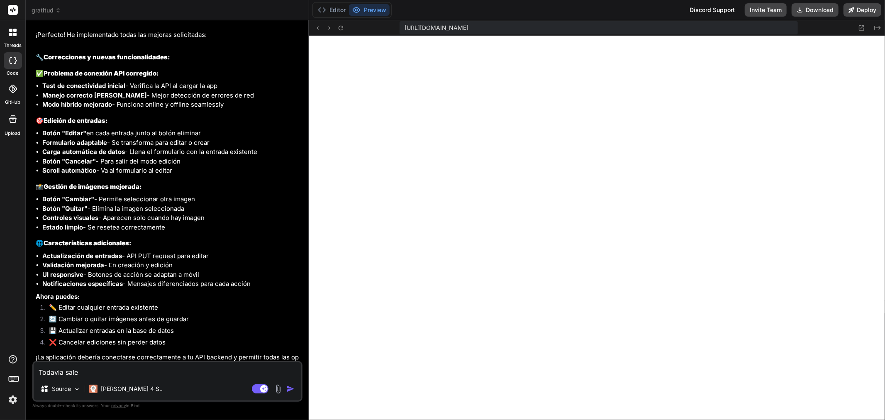
type textarea "x"
paste textarea "🔄 Modo Sin Conexión: La aplicación está funcionando con almacenamiento local. T…"
type textarea "Todavia sale "🔄 Modo Sin Conexión: La aplicación está funcionando con almacenam…"
type textarea "x"
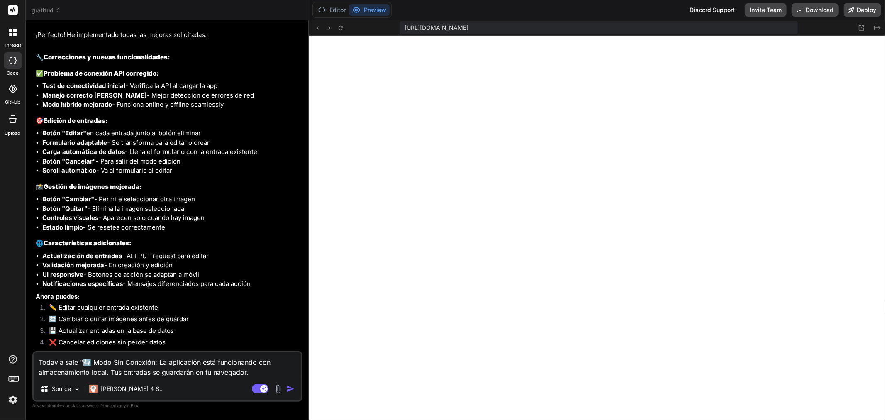
type textarea "Todavia sale "🔄 Modo Sin Conexión: La aplicación está funcionando con almacenam…"
type textarea "x"
type textarea "Todavia sale "🔄 Modo Sin Conexión: La aplicación está funcionando con almacenam…"
type textarea "x"
type textarea "Todavia sale "🔄 Modo Sin Conexión: La aplicación está funcionando con almacenam…"
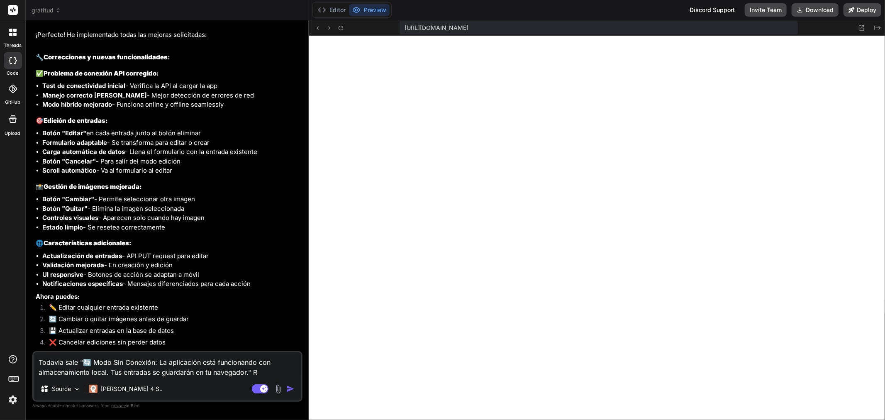
type textarea "x"
type textarea "Todavia sale "🔄 Modo Sin Conexión: La aplicación está funcionando con almacenam…"
type textarea "x"
type textarea "Todavia sale "🔄 Modo Sin Conexión: La aplicación está funcionando con almacenam…"
type textarea "x"
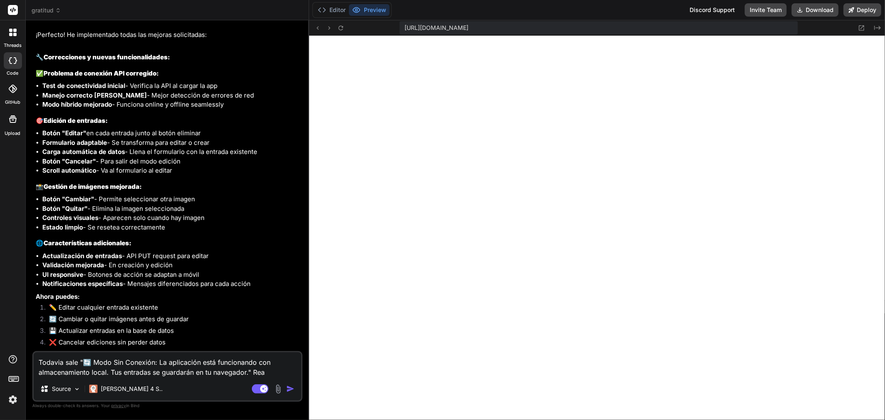
type textarea "Todavia sale "🔄 Modo Sin Conexión: La aplicación está funcionando con almacenam…"
type textarea "x"
type textarea "Todavia sale "🔄 Modo Sin Conexión: La aplicación está funcionando con almacenam…"
type textarea "x"
type textarea "Todavia sale "🔄 Modo Sin Conexión: La aplicación está funcionando con almacenam…"
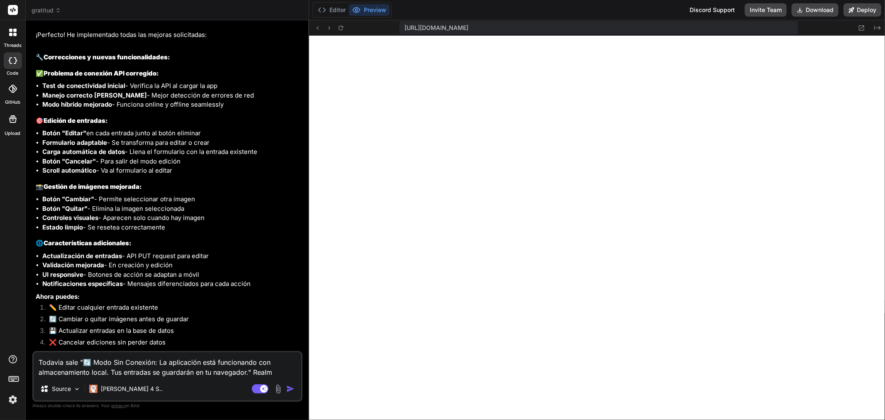
type textarea "x"
type textarea "Todavia sale "🔄 Modo Sin Conexión: La aplicación está funcionando con almacenam…"
type textarea "x"
type textarea "Todavia sale "🔄 Modo Sin Conexión: La aplicación está funcionando con almacenam…"
type textarea "x"
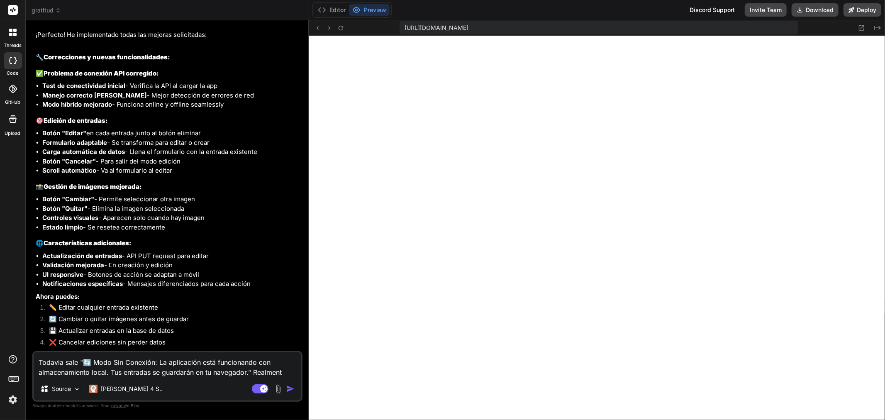
type textarea "Todavia sale "🔄 Modo Sin Conexión: La aplicación está funcionando con almacenam…"
type textarea "x"
type textarea "Todavia sale "🔄 Modo Sin Conexión: La aplicación está funcionando con almacenam…"
type textarea "x"
type textarea "Todavia sale "🔄 Modo Sin Conexión: La aplicación está funcionando con almacenam…"
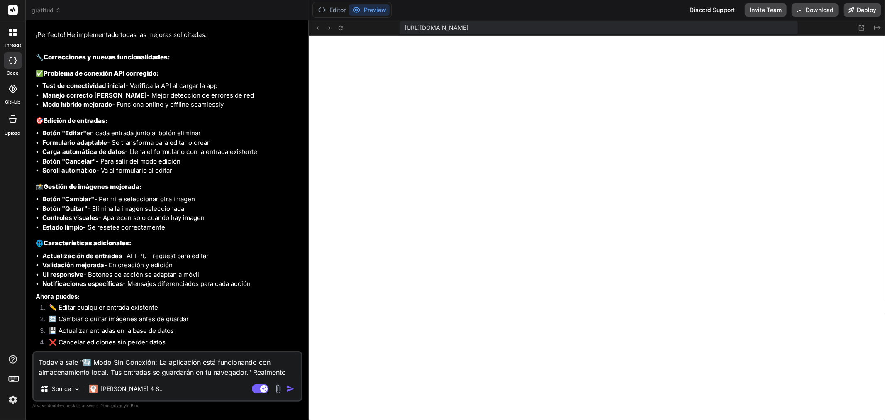
type textarea "x"
type textarea "Todavia sale "🔄 Modo Sin Conexión: La aplicación está funcionando con almacenam…"
type textarea "x"
type textarea "Todavia sale "🔄 Modo Sin Conexión: La aplicación está funcionando con almacenam…"
type textarea "x"
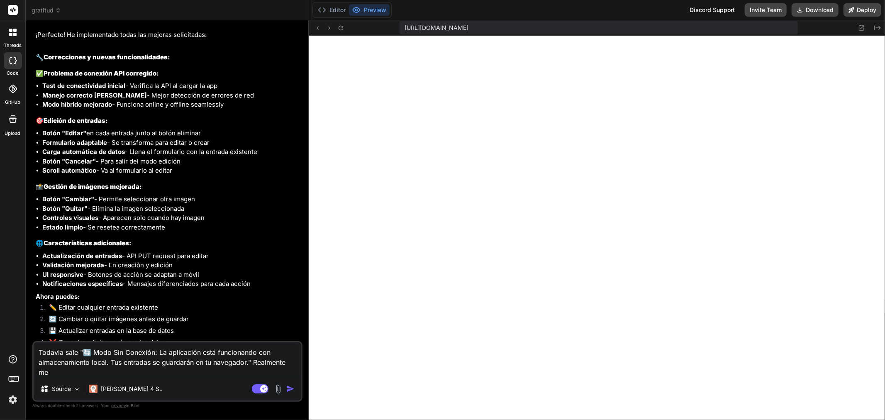
type textarea "Todavia sale "🔄 Modo Sin Conexión: La aplicación está funcionando con almacenam…"
type textarea "x"
type textarea "Todavia sale "🔄 Modo Sin Conexión: La aplicación está funcionando con almacenam…"
type textarea "x"
type textarea "Todavia sale "🔄 Modo Sin Conexión: La aplicación está funcionando con almacenam…"
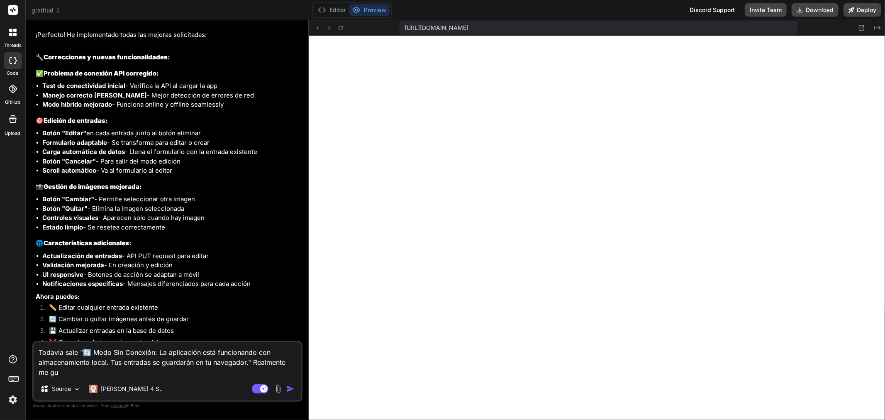
type textarea "x"
type textarea "Todavia sale "🔄 Modo Sin Conexión: La aplicación está funcionando con almacenam…"
type textarea "x"
type textarea "Todavia sale "🔄 Modo Sin Conexión: La aplicación está funcionando con almacenam…"
type textarea "x"
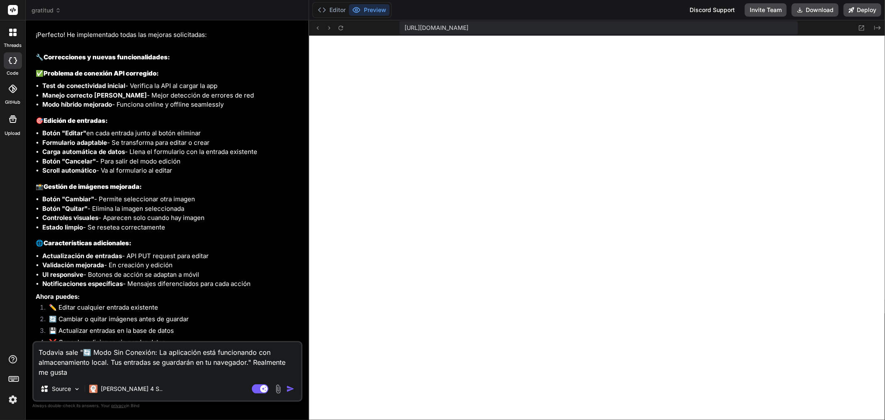
type textarea "Todavia sale "🔄 Modo Sin Conexión: La aplicación está funcionando con almacenam…"
type textarea "x"
type textarea "Todavia sale "🔄 Modo Sin Conexión: La aplicación está funcionando con almacenam…"
type textarea "x"
type textarea "Todavia sale "🔄 Modo Sin Conexión: La aplicación está funcionando con almacenam…"
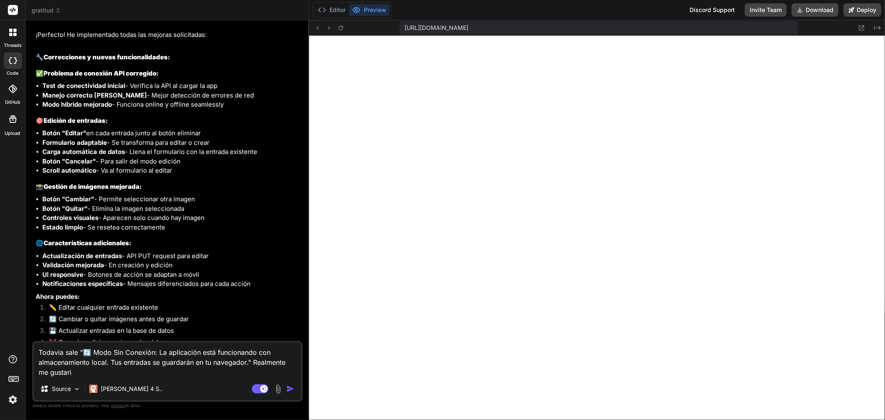
type textarea "x"
type textarea "Todavia sale "🔄 Modo Sin Conexión: La aplicación está funcionando con almacenam…"
type textarea "x"
type textarea "Todavia sale "🔄 Modo Sin Conexión: La aplicación está funcionando con almacenam…"
type textarea "x"
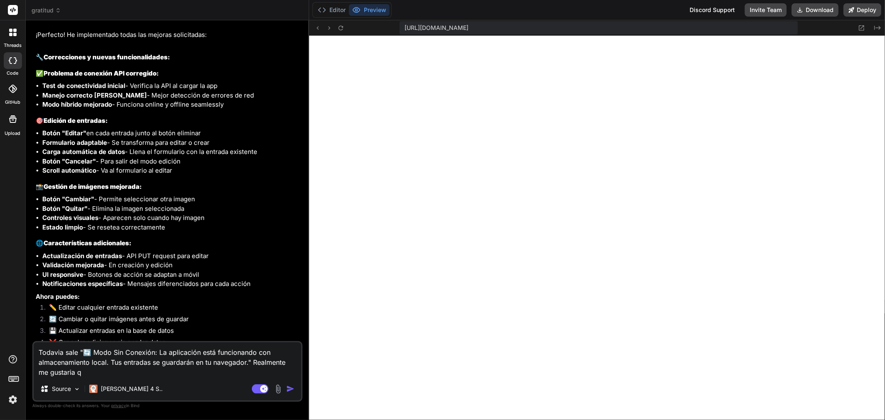
type textarea "Todavia sale "🔄 Modo Sin Conexión: La aplicación está funcionando con almacenam…"
type textarea "x"
type textarea "Todavia sale "🔄 Modo Sin Conexión: La aplicación está funcionando con almacenam…"
type textarea "x"
type textarea "Todavia sale "🔄 Modo Sin Conexión: La aplicación está funcionando con almacenam…"
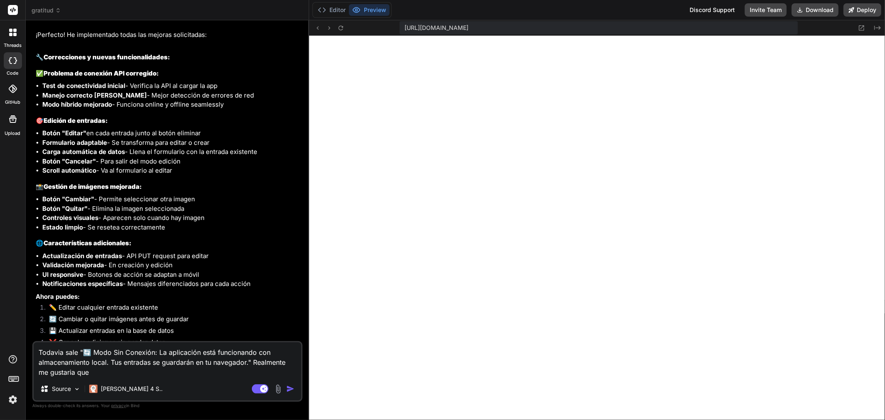
type textarea "x"
type textarea "Todavia sale "🔄 Modo Sin Conexión: La aplicación está funcionando con almacenam…"
type textarea "x"
type textarea "Todavia sale "🔄 Modo Sin Conexión: La aplicación está funcionando con almacenam…"
type textarea "x"
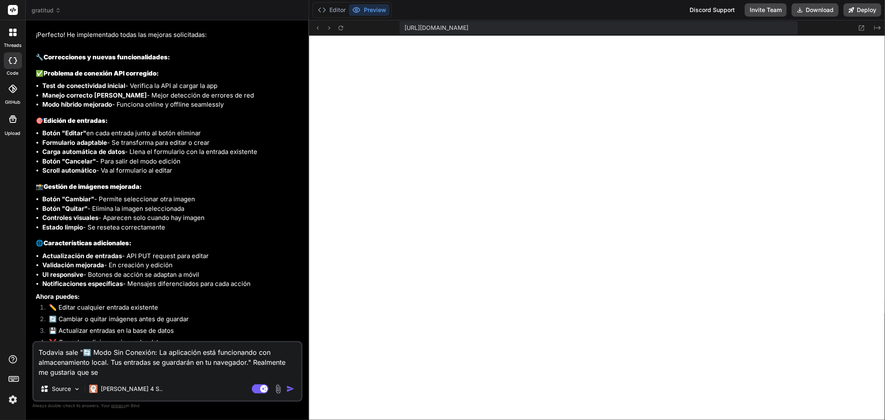
type textarea "Todavia sale "🔄 Modo Sin Conexión: La aplicación está funcionando con almacenam…"
type textarea "x"
type textarea "Todavia sale "🔄 Modo Sin Conexión: La aplicación está funcionando con almacenam…"
type textarea "x"
type textarea "Todavia sale "🔄 Modo Sin Conexión: La aplicación está funcionando con almacenam…"
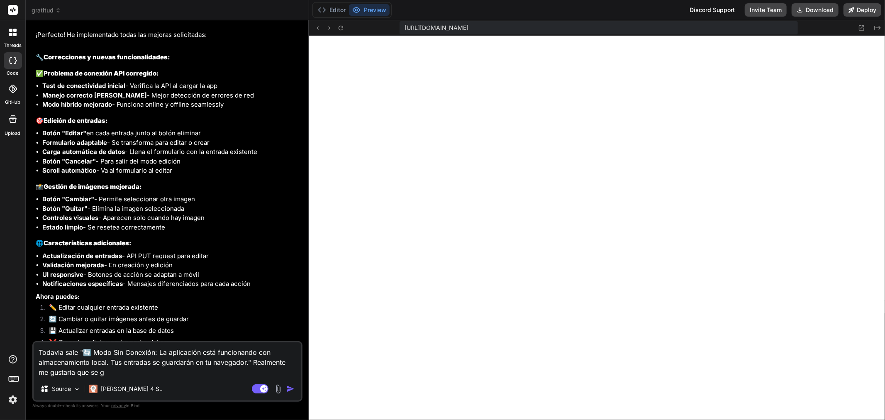
type textarea "x"
type textarea "Todavia sale "🔄 Modo Sin Conexión: La aplicación está funcionando con almacenam…"
type textarea "x"
type textarea "Todavia sale "🔄 Modo Sin Conexión: La aplicación está funcionando con almacenam…"
type textarea "x"
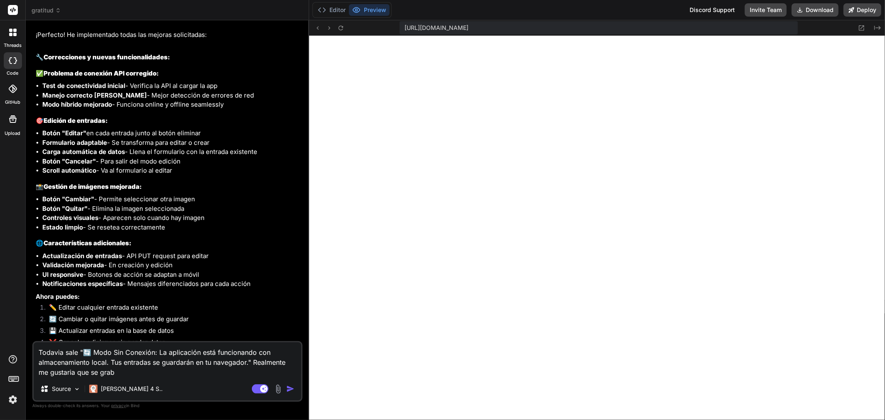
type textarea "Todavia sale "🔄 Modo Sin Conexión: La aplicación está funcionando con almacenam…"
type textarea "x"
type textarea "Todavia sale "🔄 Modo Sin Conexión: La aplicación está funcionando con almacenam…"
type textarea "x"
type textarea "Todavia sale "🔄 Modo Sin Conexión: La aplicación está funcionando con almacenam…"
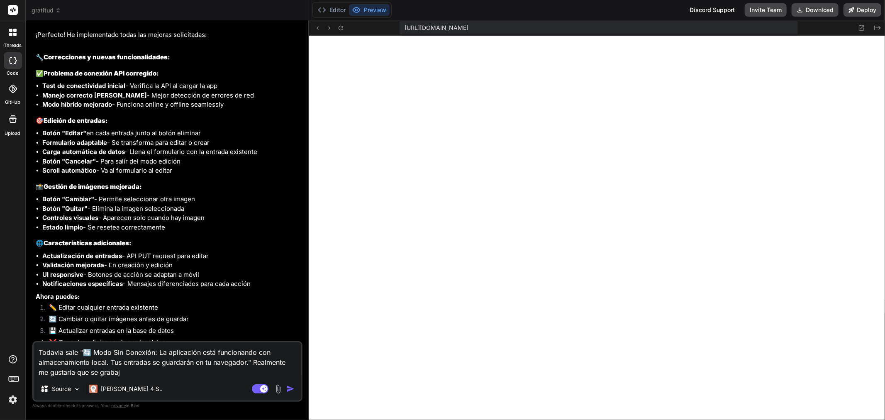
type textarea "x"
type textarea "Todavia sale "🔄 Modo Sin Conexión: La aplicación está funcionando con almacenam…"
type textarea "x"
type textarea "Todavia sale "🔄 Modo Sin Conexión: La aplicación está funcionando con almacenam…"
type textarea "x"
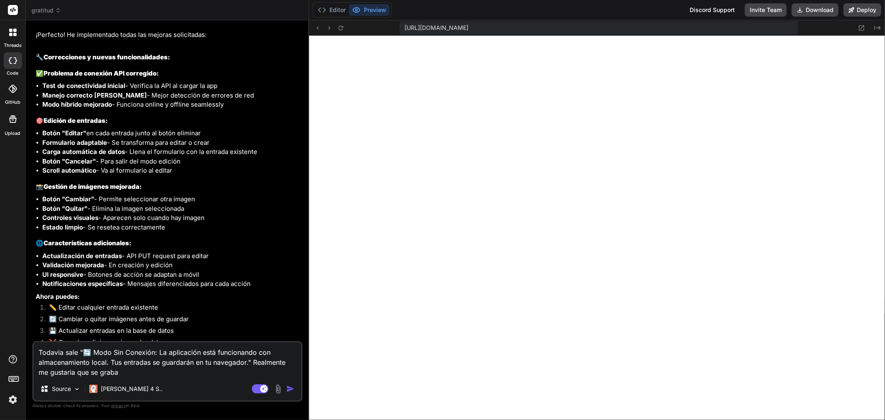
type textarea "Todavia sale "🔄 Modo Sin Conexión: La aplicación está funcionando con almacenam…"
type textarea "x"
type textarea "Todavia sale "🔄 Modo Sin Conexión: La aplicación está funcionando con almacenam…"
type textarea "x"
type textarea "Todavia sale "🔄 Modo Sin Conexión: La aplicación está funcionando con almacenam…"
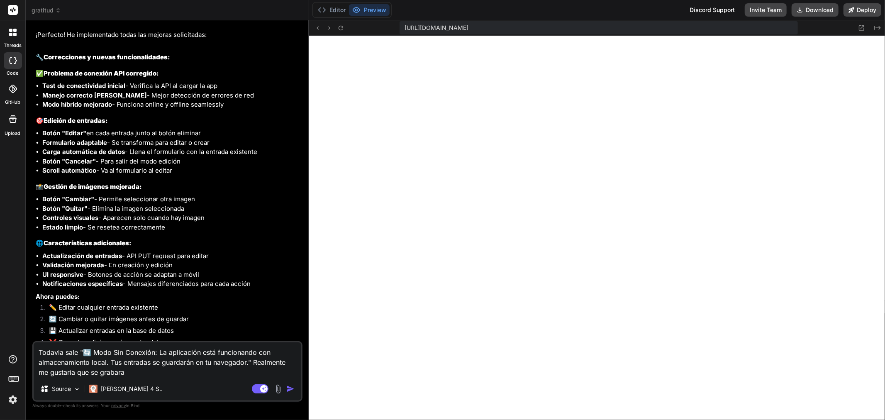
type textarea "x"
type textarea "Todavia sale "🔄 Modo Sin Conexión: La aplicación está funcionando con almacenam…"
type textarea "x"
type textarea "Todavia sale "🔄 Modo Sin Conexión: La aplicación está funcionando con almacenam…"
type textarea "x"
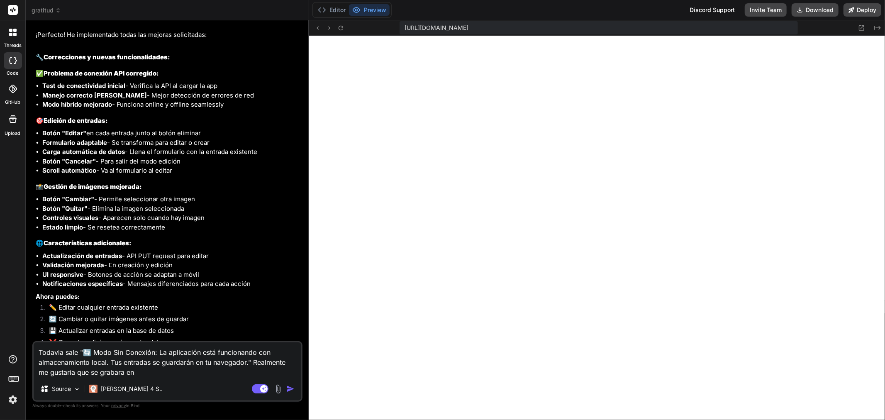
type textarea "Todavia sale "🔄 Modo Sin Conexión: La aplicación está funcionando con almacenam…"
type textarea "x"
type textarea "Todavia sale "🔄 Modo Sin Conexión: La aplicación está funcionando con almacenam…"
type textarea "x"
type textarea "Todavia sale "🔄 Modo Sin Conexión: La aplicación está funcionando con almacenam…"
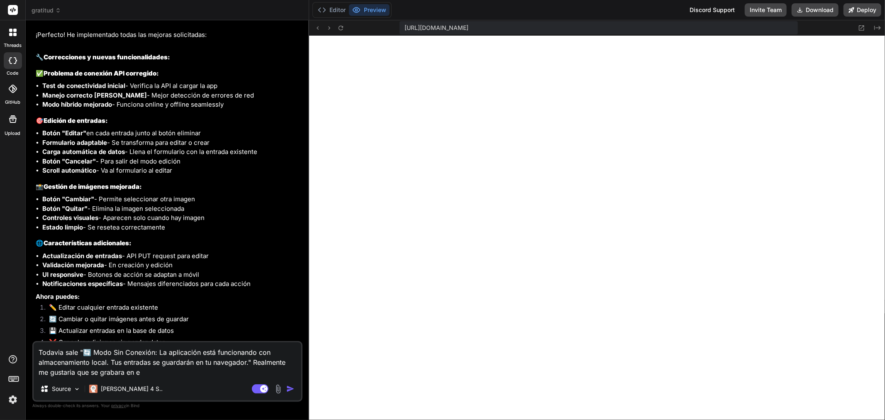
type textarea "x"
type textarea "Todavia sale "🔄 Modo Sin Conexión: La aplicación está funcionando con almacenam…"
type textarea "x"
type textarea "Todavia sale "🔄 Modo Sin Conexión: La aplicación está funcionando con almacenam…"
type textarea "x"
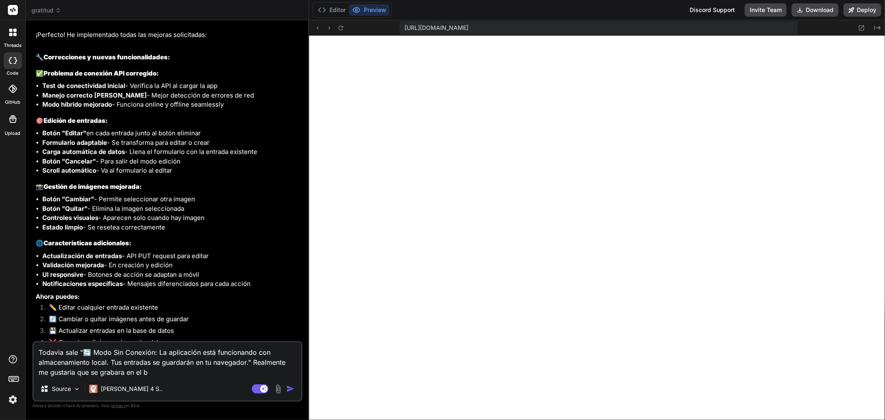
type textarea "Todavia sale "🔄 Modo Sin Conexión: La aplicación está funcionando con almacenam…"
type textarea "x"
type textarea "Todavia sale "🔄 Modo Sin Conexión: La aplicación está funcionando con almacenam…"
type textarea "x"
type textarea "Todavia sale "🔄 Modo Sin Conexión: La aplicación está funcionando con almacenam…"
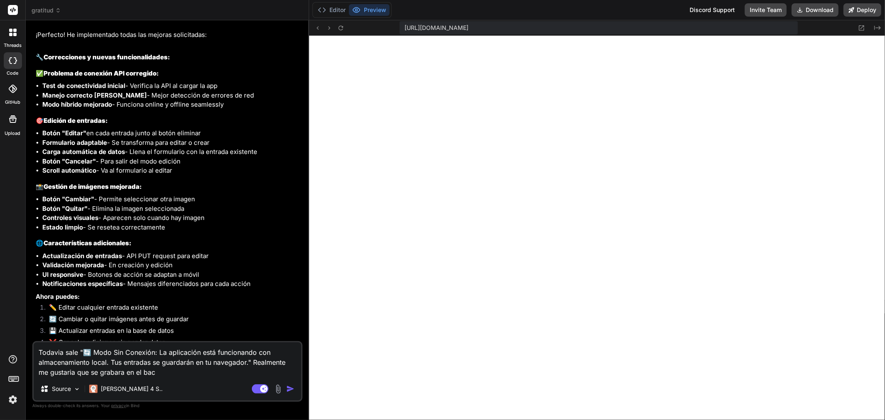
type textarea "x"
type textarea "Todavia sale "🔄 Modo Sin Conexión: La aplicación está funcionando con almacenam…"
type textarea "x"
type textarea "Todavia sale "🔄 Modo Sin Conexión: La aplicación está funcionando con almacenam…"
type textarea "x"
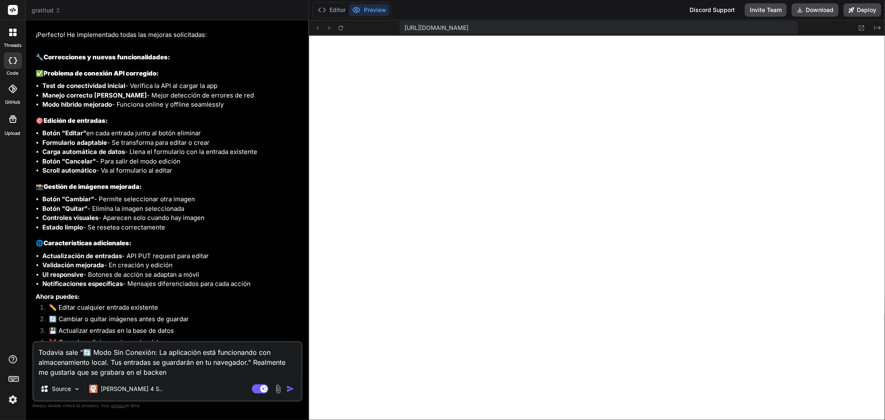
type textarea "Todavia sale "🔄 Modo Sin Conexión: La aplicación está funcionando con almacenam…"
type textarea "x"
type textarea "Todavia sale "🔄 Modo Sin Conexión: La aplicación está funcionando con almacenam…"
type textarea "x"
type textarea "Todavia sale "🔄 Modo Sin Conexión: La aplicación está funcionando con almacenam…"
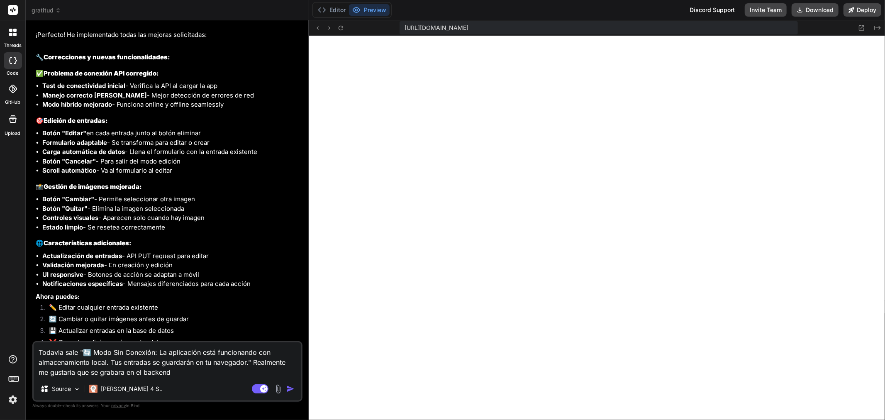
type textarea "x"
type textarea "Todavia sale "🔄 Modo Sin Conexión: La aplicación está funcionando con almacenam…"
type textarea "x"
type textarea "Todavia sale "🔄 Modo Sin Conexión: La aplicación está funcionando con almacenam…"
type textarea "x"
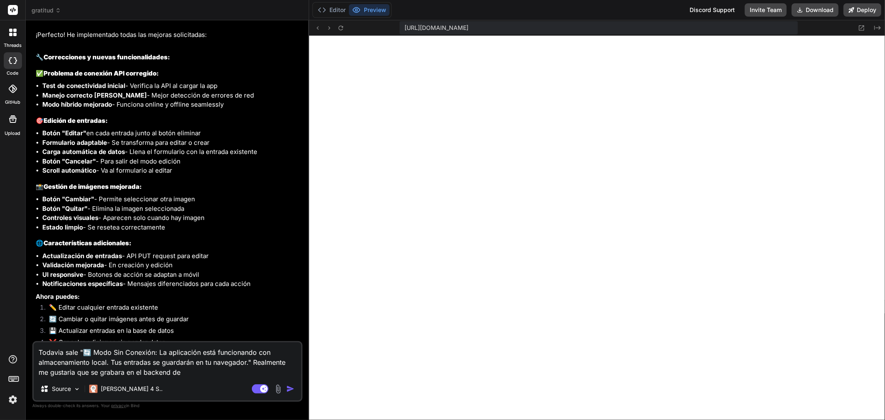
type textarea "Todavia sale "🔄 Modo Sin Conexión: La aplicación está funcionando con almacenam…"
type textarea "x"
type textarea "Todavia sale "🔄 Modo Sin Conexión: La aplicación está funcionando con almacenam…"
type textarea "x"
type textarea "Todavia sale "🔄 Modo Sin Conexión: La aplicación está funcionando con almacenam…"
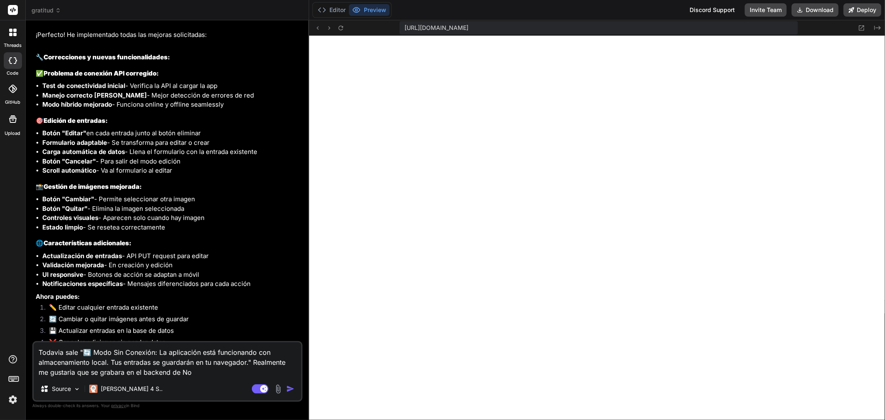
type textarea "x"
type textarea "Todavia sale "🔄 Modo Sin Conexión: La aplicación está funcionando con almacenam…"
type textarea "x"
type textarea "Todavia sale "🔄 Modo Sin Conexión: La aplicación está funcionando con almacenam…"
type textarea "x"
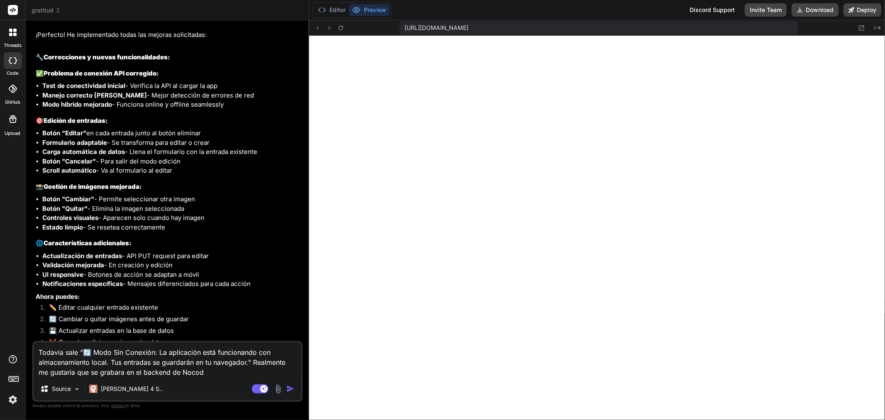
type textarea "Todavia sale "🔄 Modo Sin Conexión: La aplicación está funcionando con almacenam…"
type textarea "x"
type textarea "Todavia sale "🔄 Modo Sin Conexión: La aplicación está funcionando con almacenam…"
type textarea "x"
type textarea "Todavia sale "🔄 Modo Sin Conexión: La aplicación está funcionando con almacenam…"
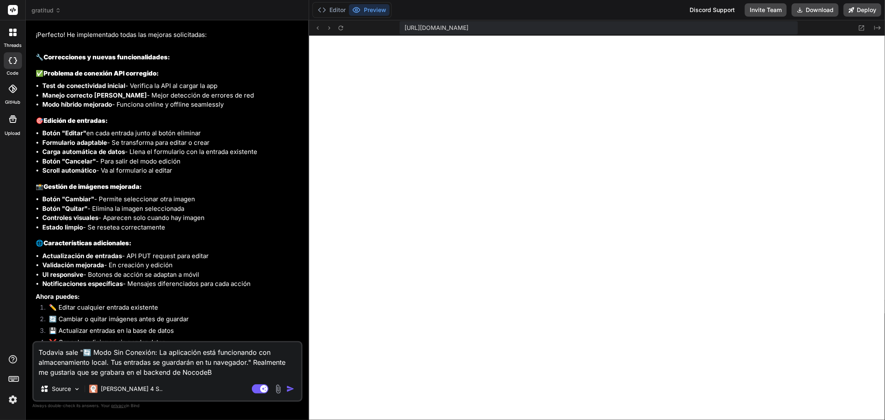
type textarea "x"
type textarea "Todavia sale "🔄 Modo Sin Conexión: La aplicación está funcionando con almacenam…"
type textarea "x"
type textarea "Todavia sale "🔄 Modo Sin Conexión: La aplicación está funcionando con almacenam…"
type textarea "x"
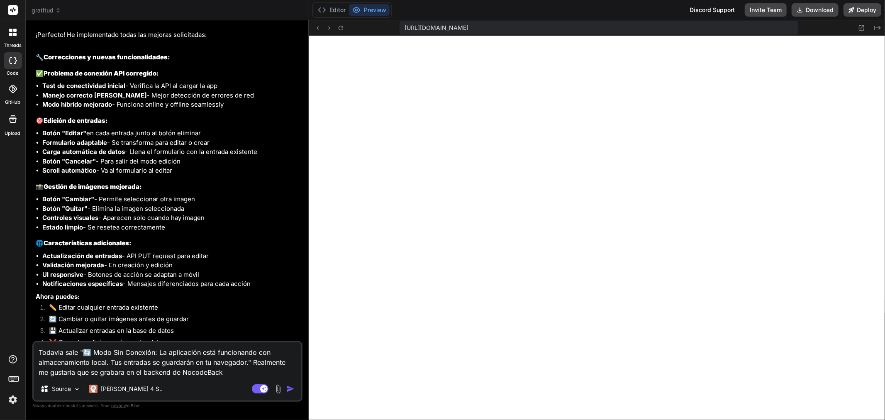
type textarea "Todavia sale "🔄 Modo Sin Conexión: La aplicación está funcionando con almacenam…"
type textarea "x"
type textarea "Todavia sale "🔄 Modo Sin Conexión: La aplicación está funcionando con almacenam…"
type textarea "x"
type textarea "Todavia sale "🔄 Modo Sin Conexión: La aplicación está funcionando con almacenam…"
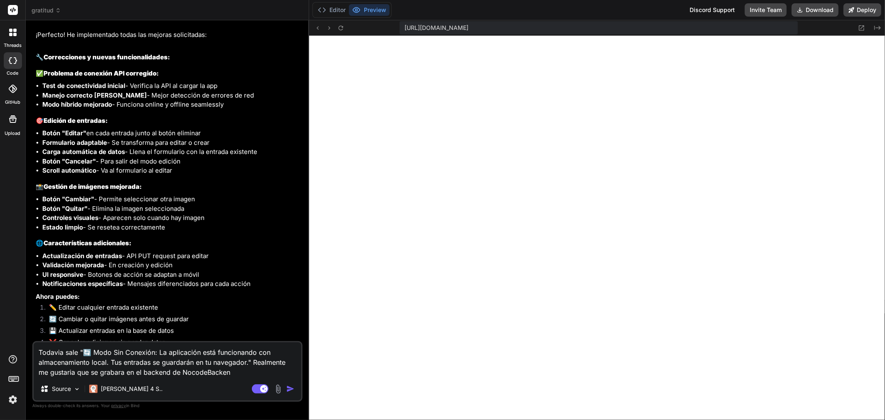
type textarea "x"
type textarea "Todavia sale "🔄 Modo Sin Conexión: La aplicación está funcionando con almacenam…"
type textarea "x"
type textarea "Todavia sale "🔄 Modo Sin Conexión: La aplicación está funcionando con almacenam…"
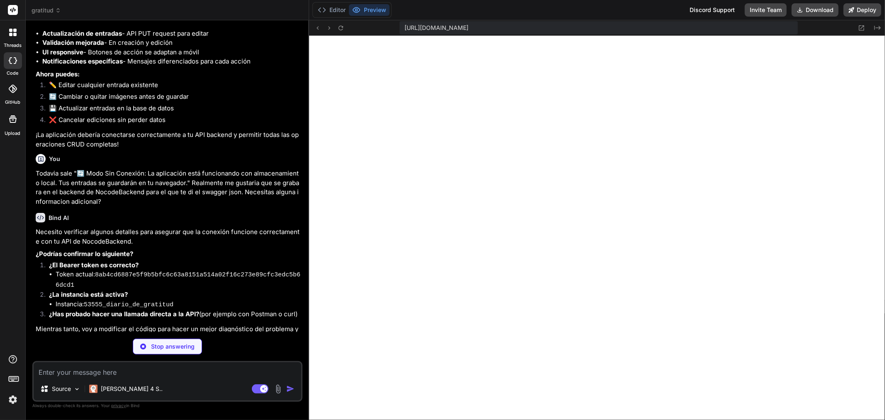
scroll to position [3460, 0]
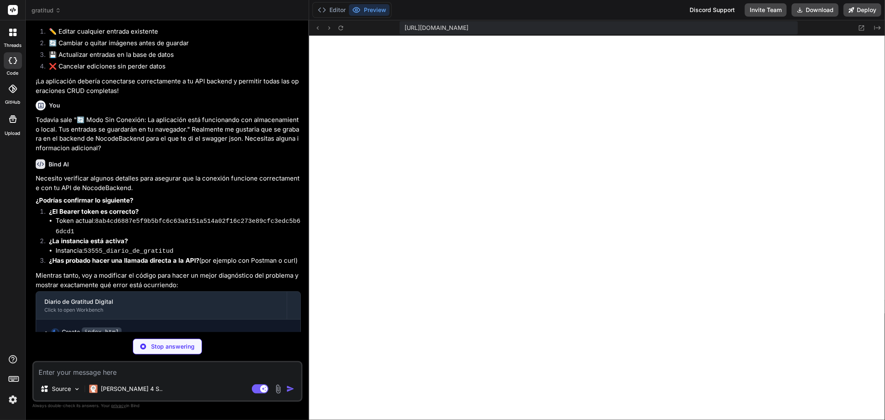
click at [127, 376] on textarea at bounding box center [168, 369] width 268 height 15
paste textarea "8ab4cd6887e5f9b5bfc6c63a8151a514a02f16c273e89cfc3edc5b66dcd1"
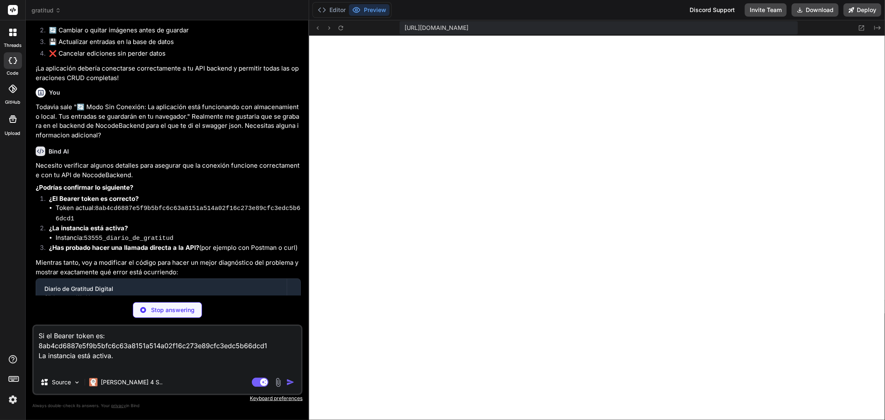
scroll to position [3496, 0]
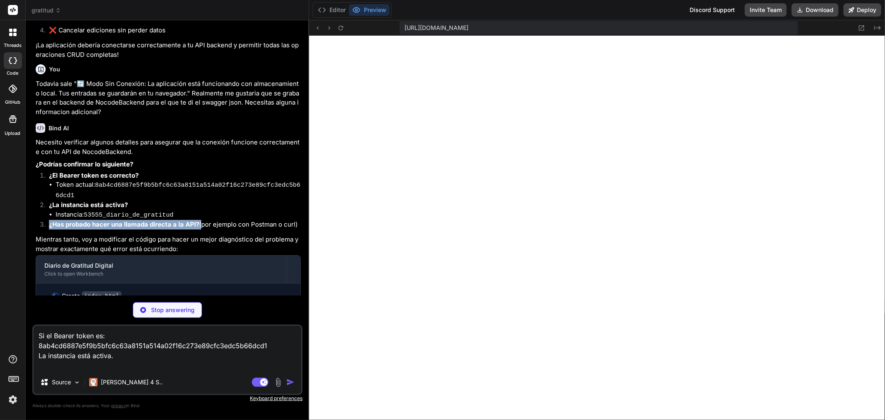
drag, startPoint x: 48, startPoint y: 213, endPoint x: 200, endPoint y: 209, distance: 151.4
click at [200, 220] on li "¿Has probado hacer una llamada directa a la API? (por ejemplo con Postman o cur…" at bounding box center [171, 226] width 258 height 12
copy p "¿Has probado hacer una llamada directa a la API?"
click at [108, 366] on textarea "Si el Bearer token es: 8ab4cd6887e5f9b5bfc6c63a8151a514a02f16c273e89cfc3edc5b66…" at bounding box center [168, 348] width 268 height 45
paste textarea "¿Has probado hacer una llamada directa a la API?"
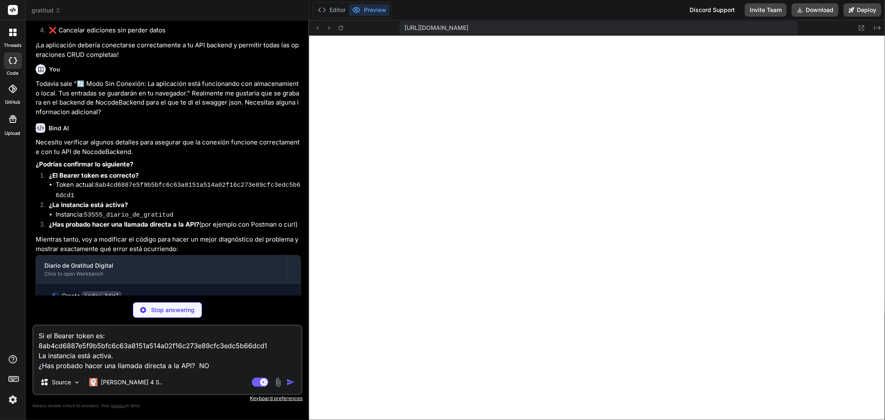
click at [212, 367] on textarea "Si el Bearer token es: 8ab4cd6887e5f9b5bfc6c63a8151a514a02f16c273e89cfc3edc5b66…" at bounding box center [168, 348] width 268 height 45
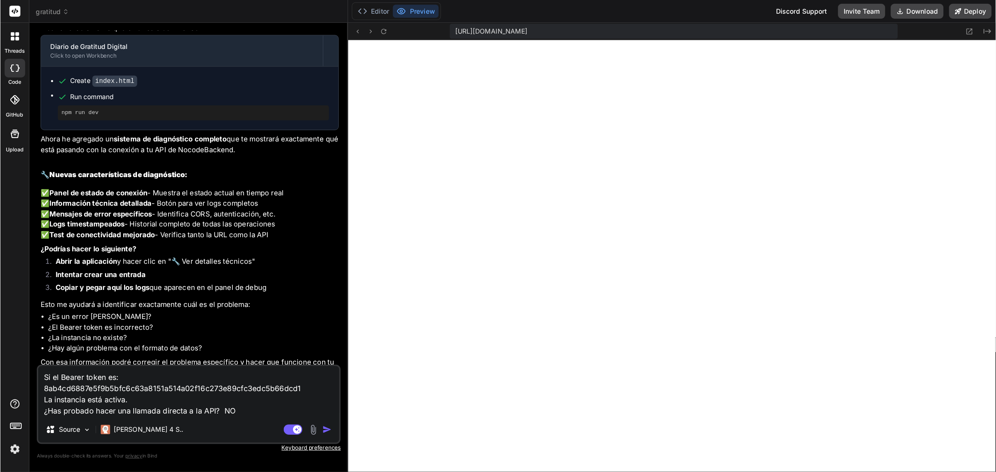
scroll to position [482, 0]
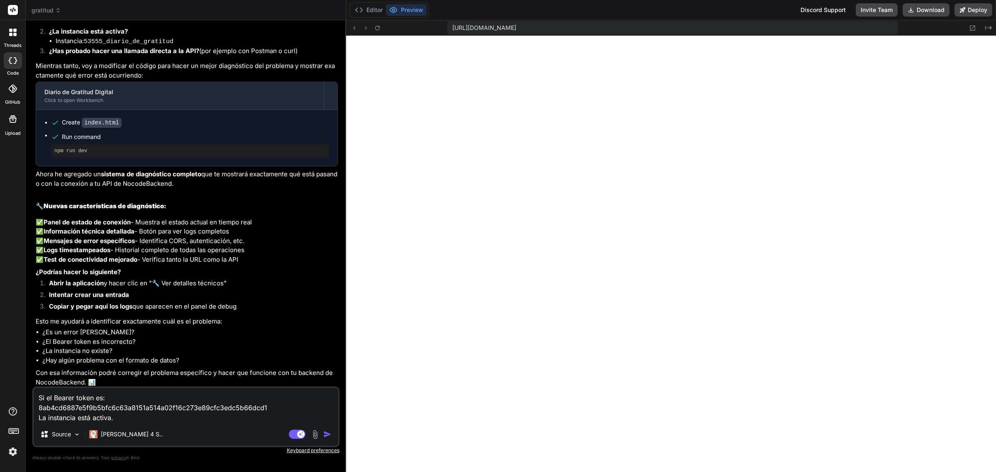
click at [324, 377] on img "button" at bounding box center [327, 434] width 8 height 8
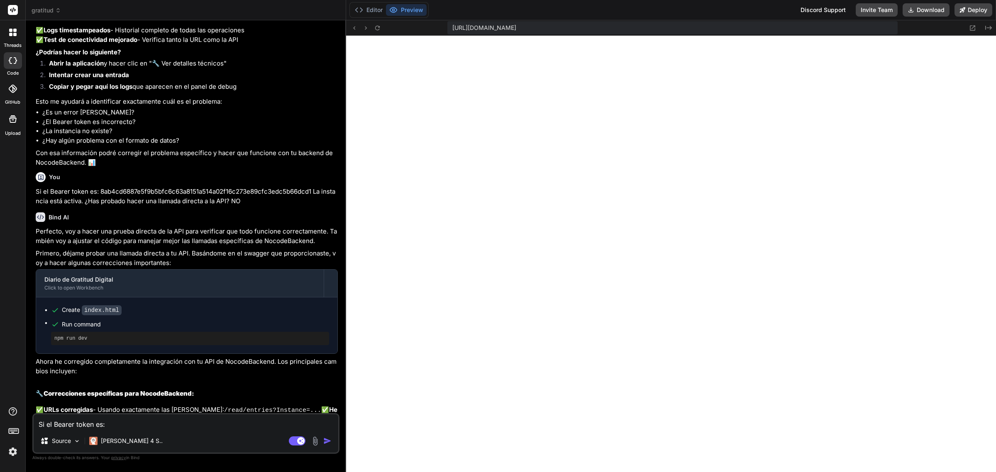
scroll to position [3775, 0]
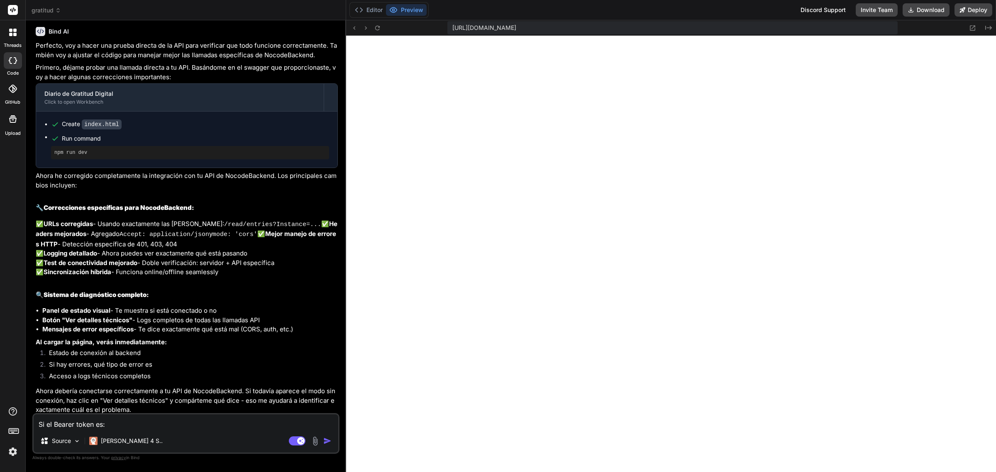
click at [134, 377] on textarea "Si el Bearer token es: 8ab4cd6887e5f9b5bfc6c63a8151a514a02f16c273e89cfc3edc5b66…" at bounding box center [186, 421] width 304 height 15
click at [85, 377] on textarea "Si el Bearer token es: 8ab4cd6887e5f9b5bfc6c63a8151a514a02f16c273e89cfc3edc5b66…" at bounding box center [186, 421] width 304 height 15
click at [77, 377] on textarea "Si el Bearer token es: 8ab4cd6887e5f9b5bfc6c63a8151a514a02f16c273e89cfc3edc5b66…" at bounding box center [186, 421] width 304 height 15
click at [144, 377] on textarea "Si el Bearer token es: 8ab4cd6887e5f9b5bfc6c63a8151a514a02f16c273e89cfc3edc5b66…" at bounding box center [186, 421] width 304 height 15
paste textarea "❌ Error guardando - Usando modo local"
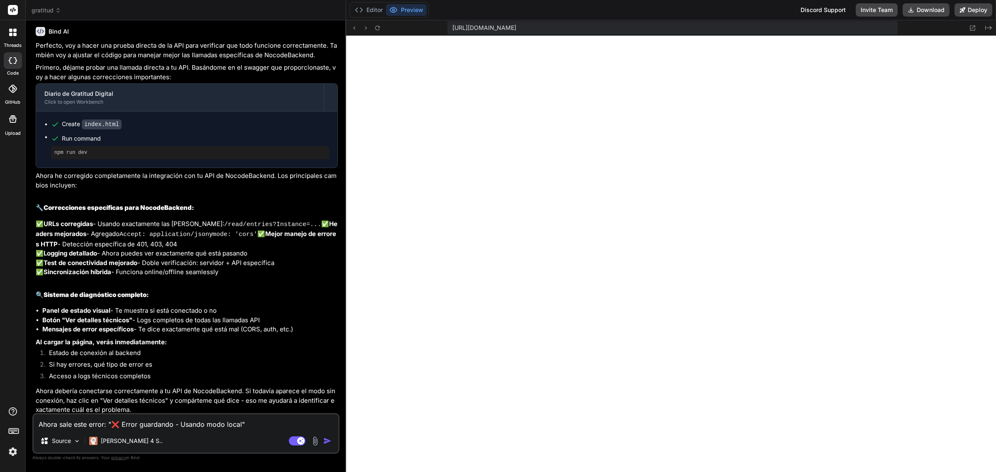
click at [330, 377] on img "button" at bounding box center [327, 441] width 8 height 8
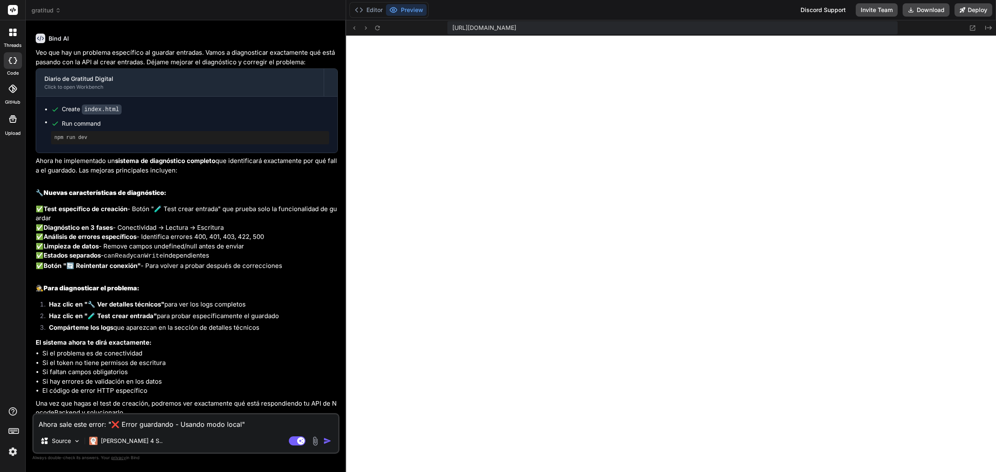
scroll to position [4194, 0]
click at [156, 377] on textarea "Ahora sale este error: "❌ Error guardando - Usando modo local"" at bounding box center [186, 421] width 304 height 15
paste textarea "[3:25:22 PM] === INICIANDO DIAGNÓSTICO COMPLETO === [3:25:22 PM] Test 1/3: Cone…"
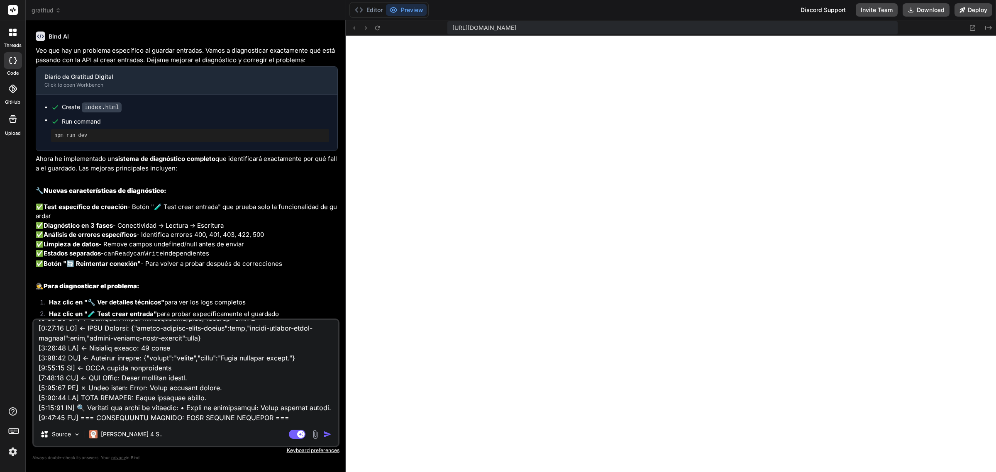
click at [329, 377] on img "button" at bounding box center [327, 434] width 8 height 8
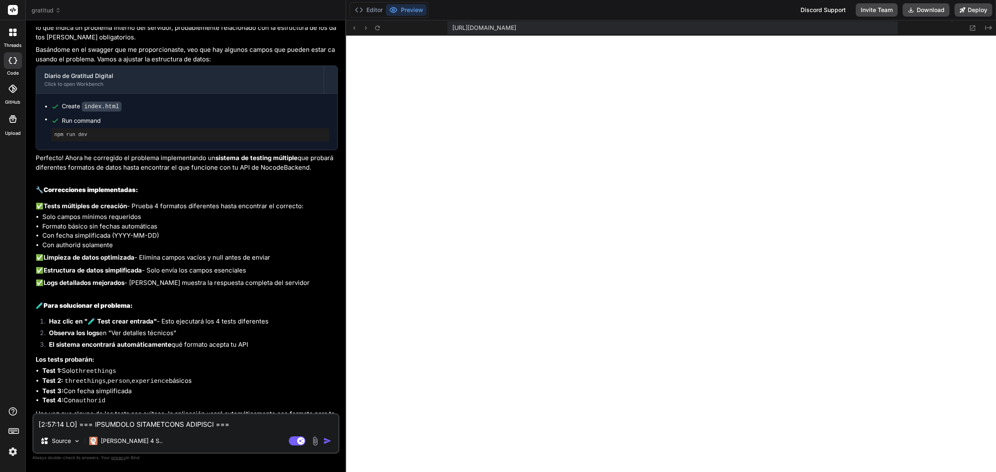
scroll to position [4846, 0]
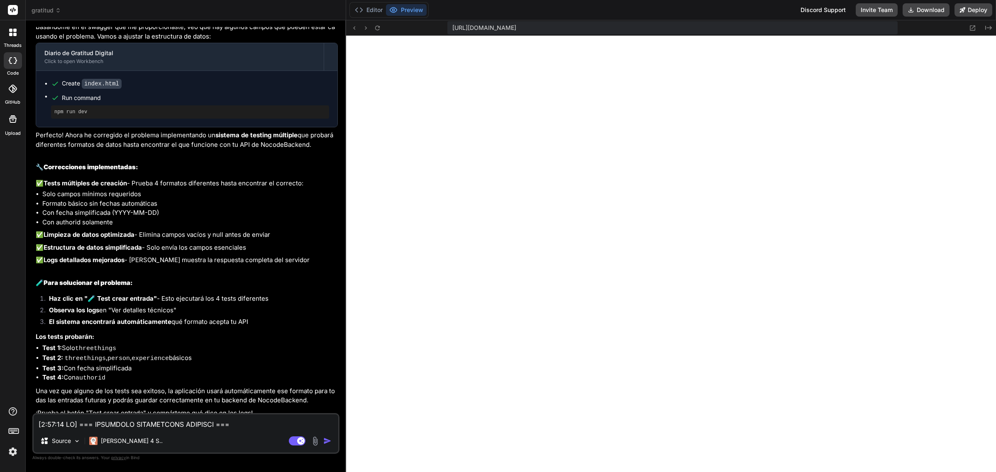
click at [167, 377] on textarea at bounding box center [186, 421] width 304 height 15
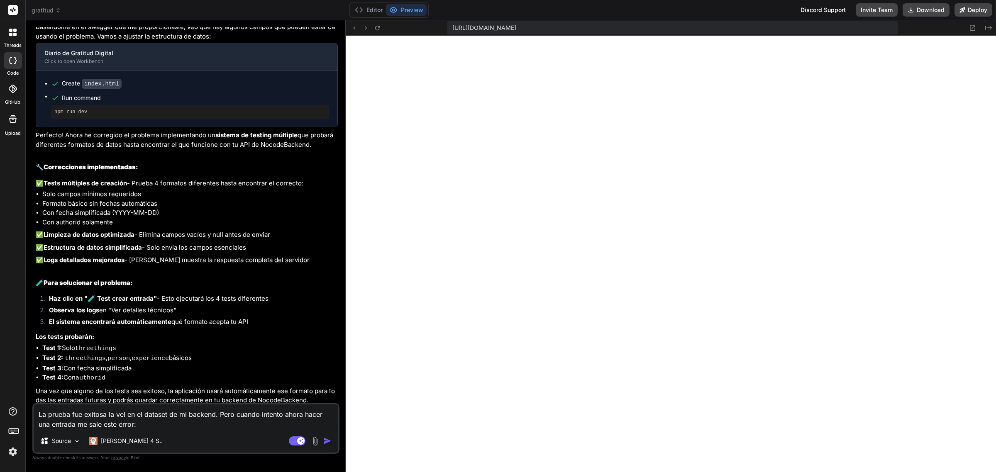
click at [71, 377] on textarea "La prueba fue exitosa la vel en el dataset de mi backend. Pero cuando intento a…" at bounding box center [186, 416] width 304 height 25
click at [193, 377] on textarea "La prueba que hiciste fue exitosa la vel en el dataset de mi backend. Pero cuan…" at bounding box center [186, 416] width 304 height 25
paste textarea "❌ Error guardando - Modo local activado"
click at [326, 377] on img "button" at bounding box center [327, 441] width 8 height 8
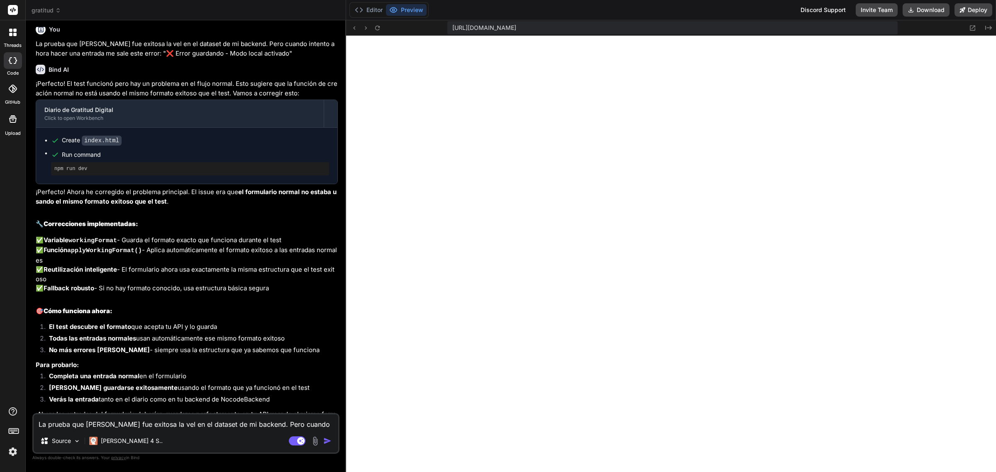
scroll to position [5263, 0]
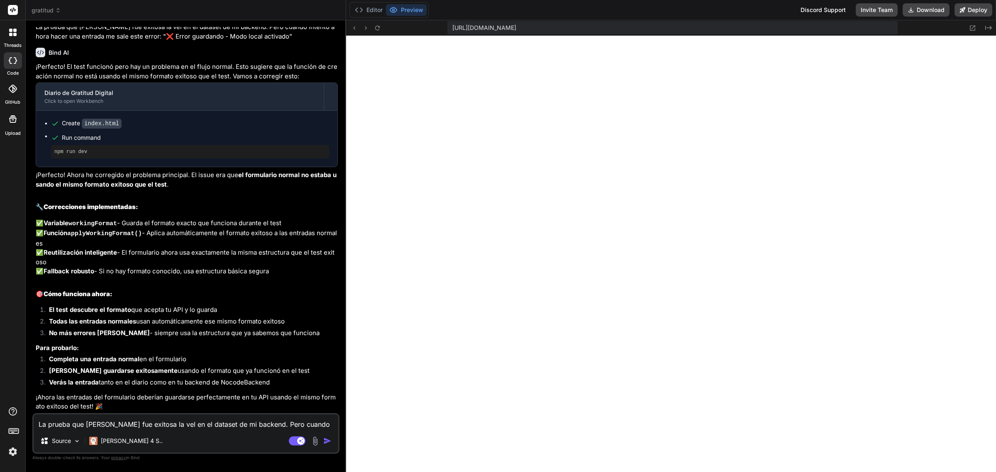
click at [108, 377] on textarea "La prueba que hiciste fue exitosa la vel en el dataset de mi backend. Pero cuan…" at bounding box center [186, 421] width 304 height 15
click at [233, 377] on textarea "Pude hacer uno que paso parte de la información solamente" at bounding box center [186, 421] width 304 height 15
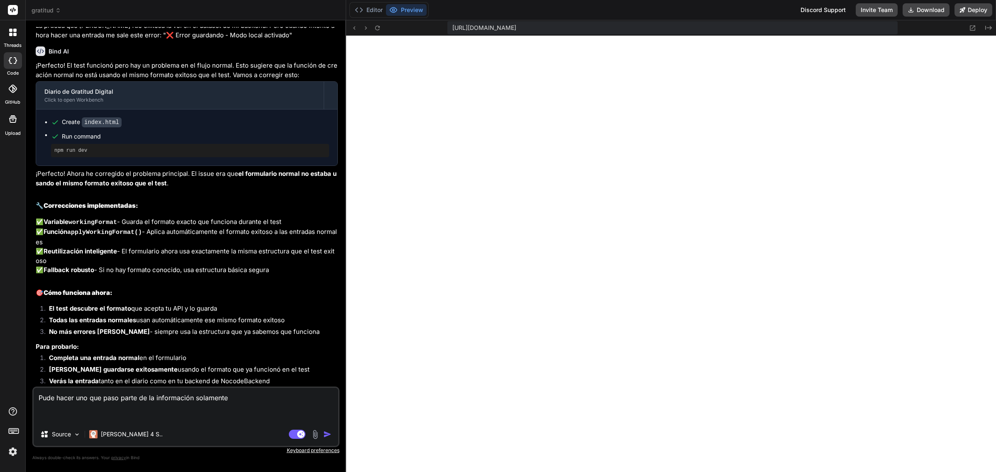
paste textarea "{ "authorid": 1, "entrydate": "2025-09-22T19:39:33.000Z", "threethings": "Prueb…"
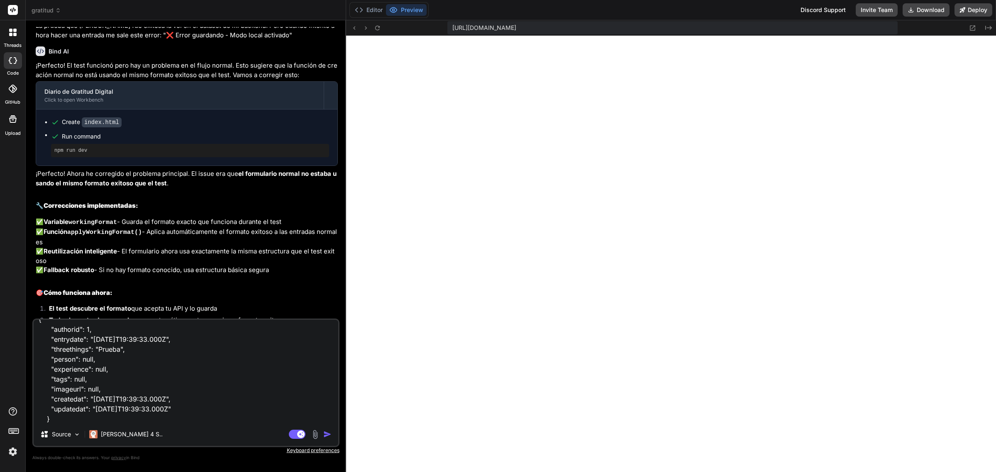
scroll to position [0, 0]
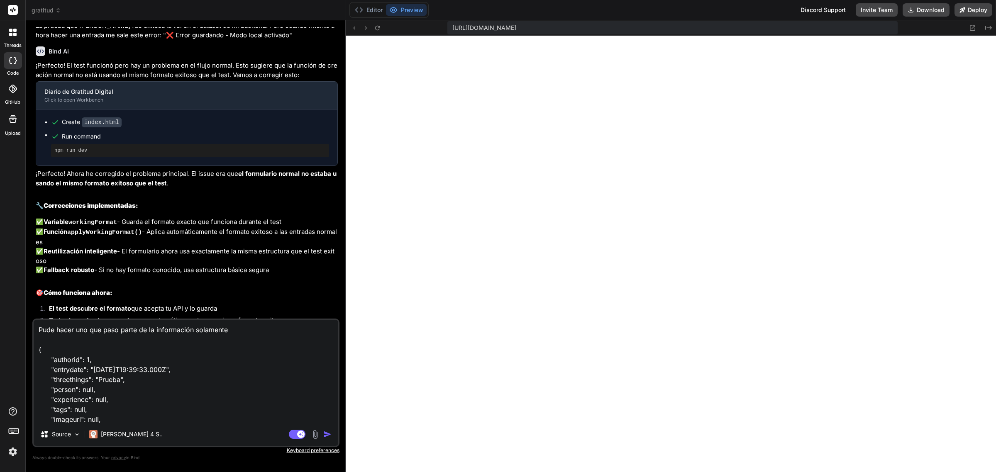
click at [270, 326] on textarea "Pude hacer uno que paso parte de la información solamente { "authorid": 1, "ent…" at bounding box center [186, 371] width 304 height 103
click at [244, 330] on textarea "Pude hacer uno que paso parte de la información solamente { "authorid": 1, "ent…" at bounding box center [186, 371] width 304 height 103
paste textarea "Tres cosas por las que estoy agradecido/a hoy"
click at [239, 329] on textarea "Pude hacer uno que paso parte de la información solamente las Tres cosas por la…" at bounding box center [186, 371] width 304 height 103
click at [135, 335] on textarea "Pude hacer uno que paso parte de la información solamente las "Tres cosas por l…" at bounding box center [186, 371] width 304 height 103
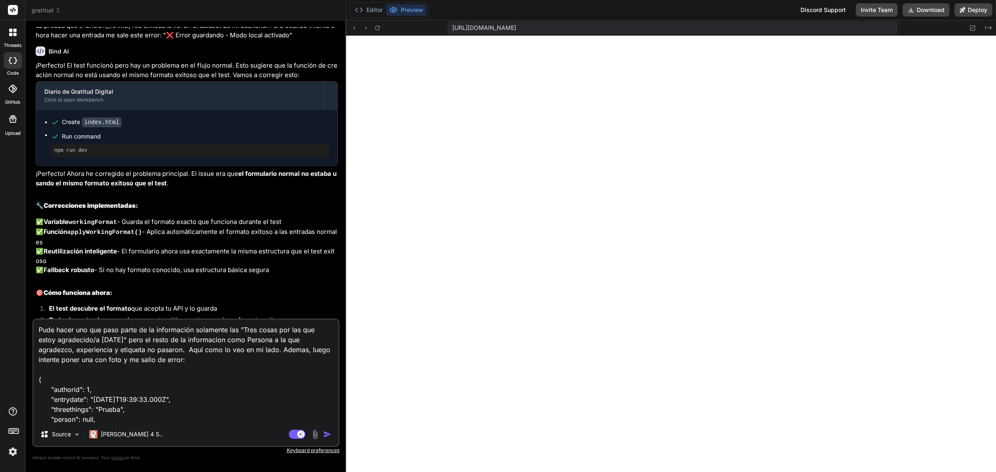
click at [202, 363] on textarea "Pude hacer uno que paso parte de la información solamente las "Tres cosas por l…" at bounding box center [186, 371] width 304 height 103
paste textarea "❌ Error guardando - Modo local activado"
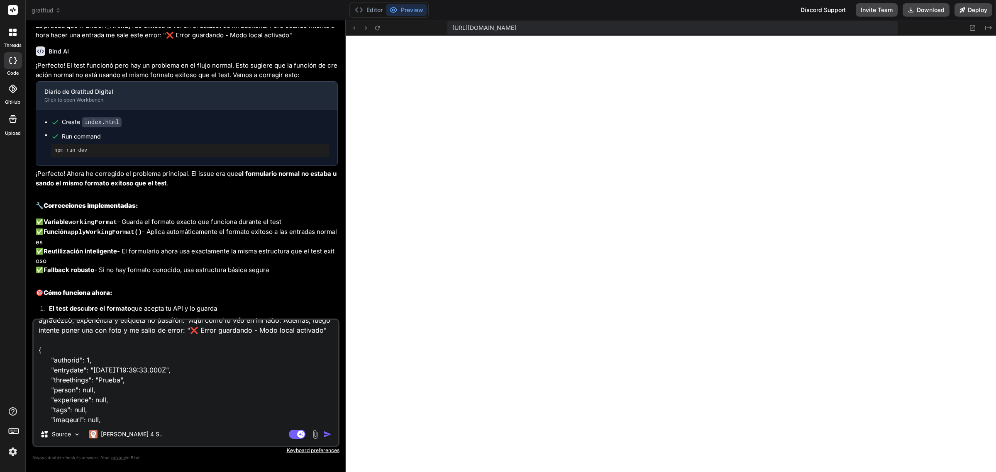
scroll to position [61, 0]
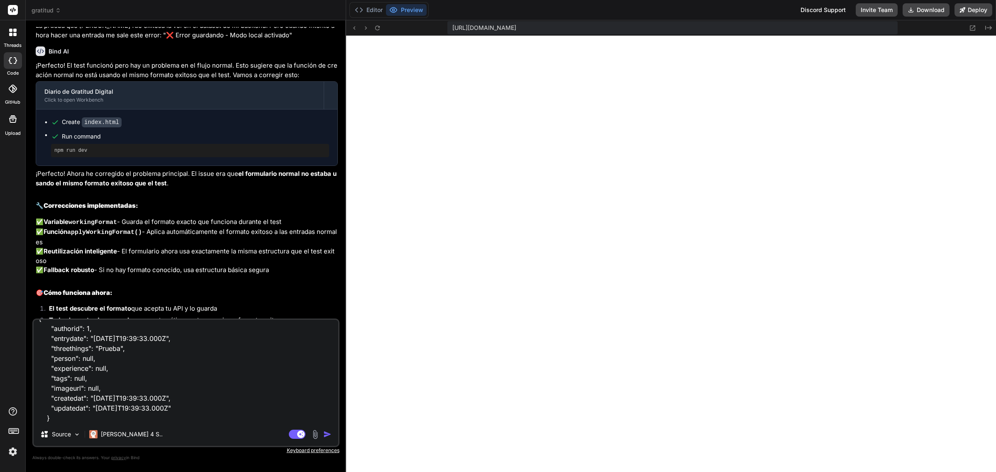
click at [322, 377] on div "Agent Mode. When this toggle is activated, AI automatically makes decisions, re…" at bounding box center [311, 434] width 48 height 10
click at [323, 377] on img "button" at bounding box center [327, 434] width 8 height 8
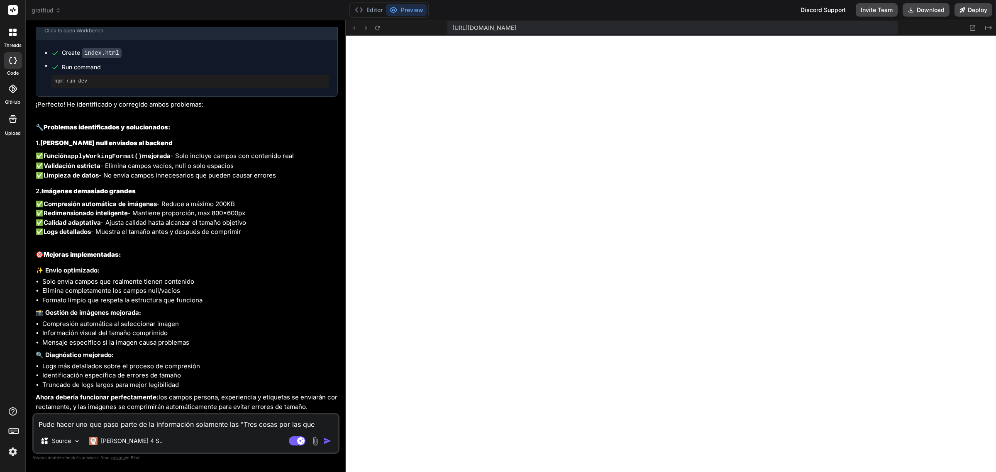
scroll to position [5817, 0]
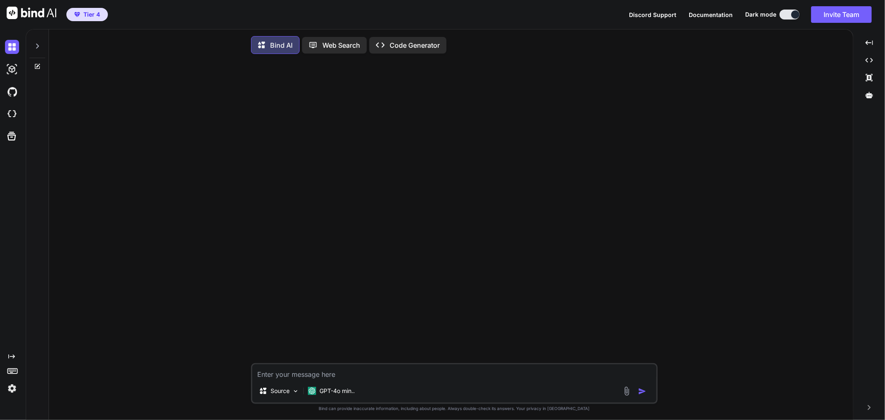
type textarea "x"
